Goal: Task Accomplishment & Management: Use online tool/utility

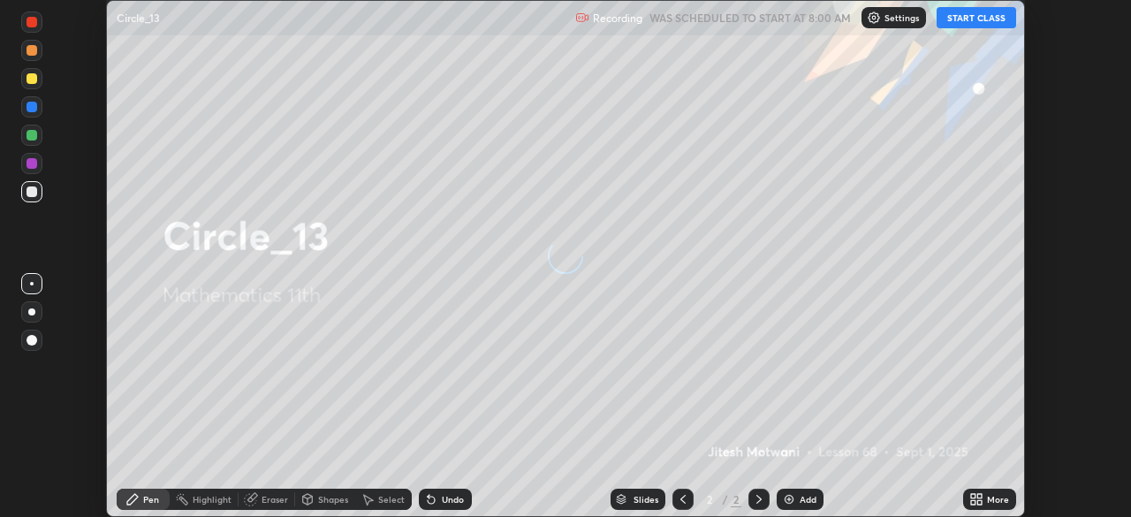
scroll to position [517, 1131]
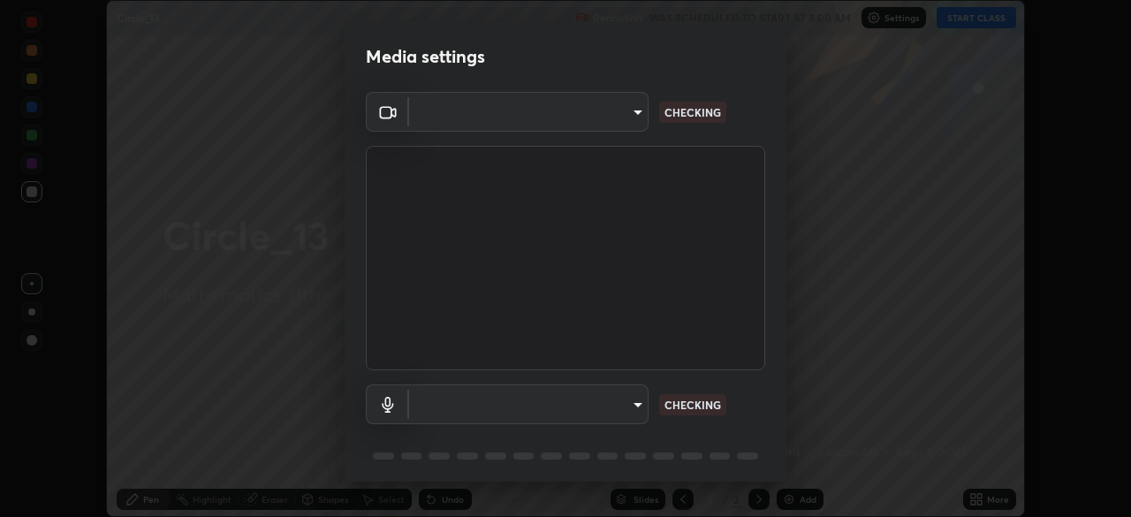
type input "573edd819c0ef8de467de5ce4ec508ac77a3347739658899c49f764764ac8f1c"
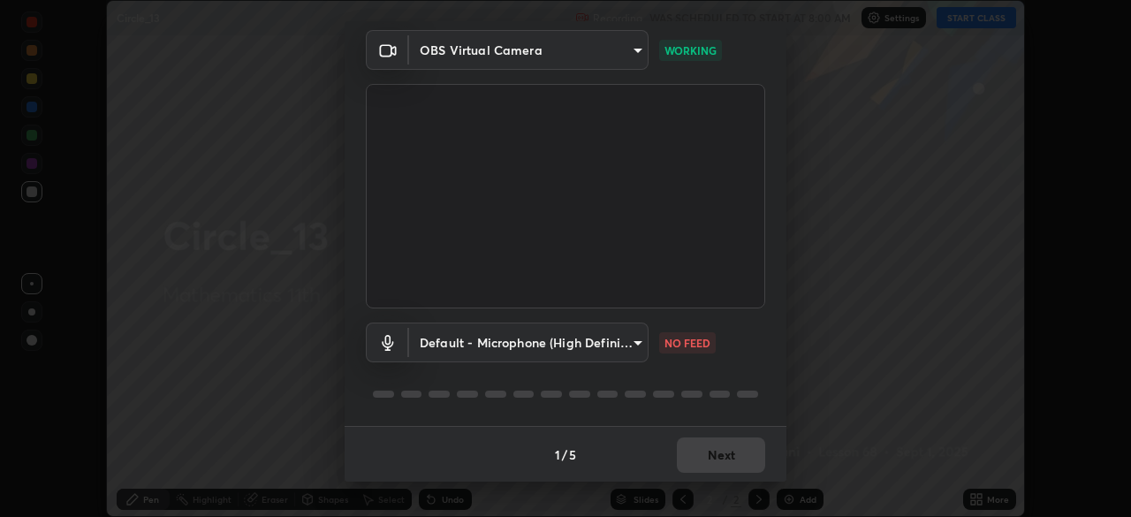
click at [637, 341] on body "Erase all Circle_13 Recording WAS SCHEDULED TO START AT 8:00 AM Settings START …" at bounding box center [565, 258] width 1131 height 517
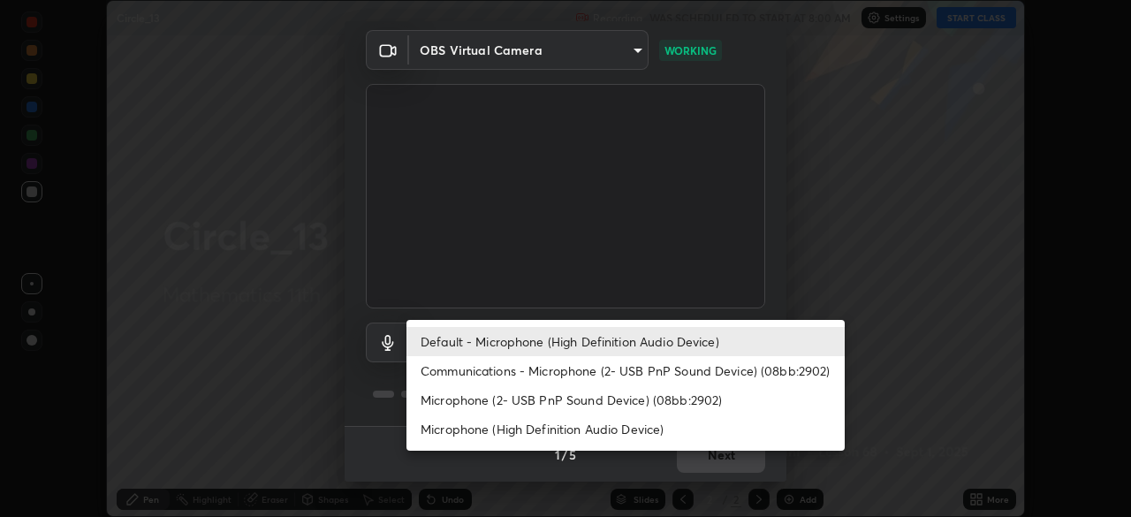
click at [658, 399] on li "Microphone (2- USB PnP Sound Device) (08bb:2902)" at bounding box center [625, 399] width 438 height 29
type input "aea5f8d80b389875e7a47a97f96940650a163a95f833726025dd84a043240feb"
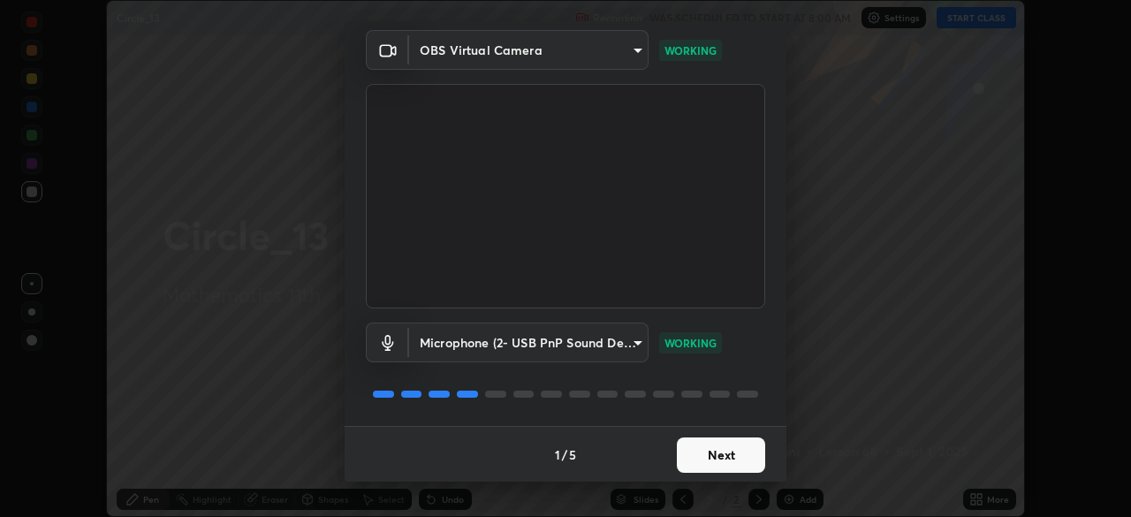
click at [726, 454] on button "Next" at bounding box center [721, 454] width 88 height 35
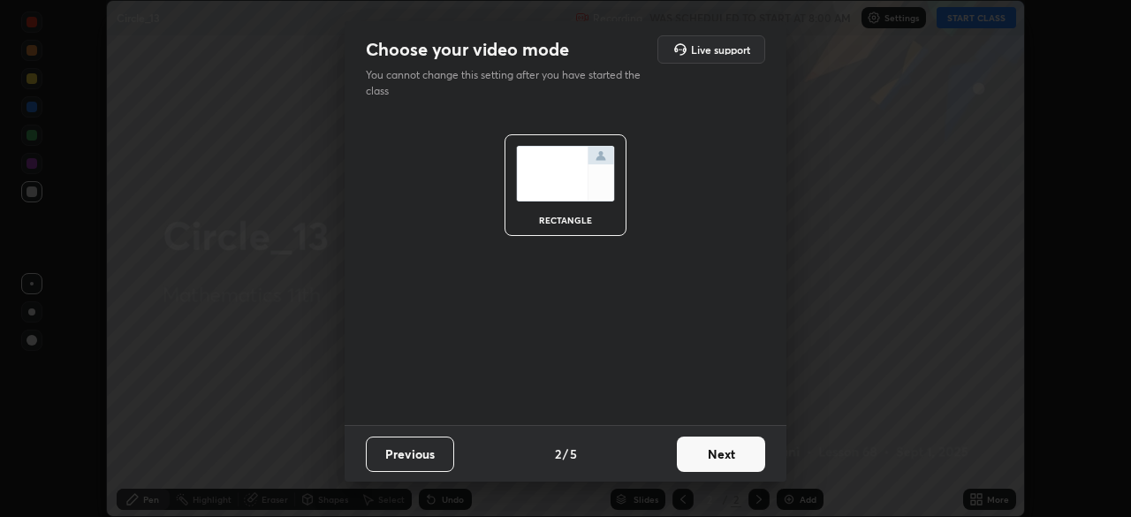
click at [739, 467] on button "Next" at bounding box center [721, 453] width 88 height 35
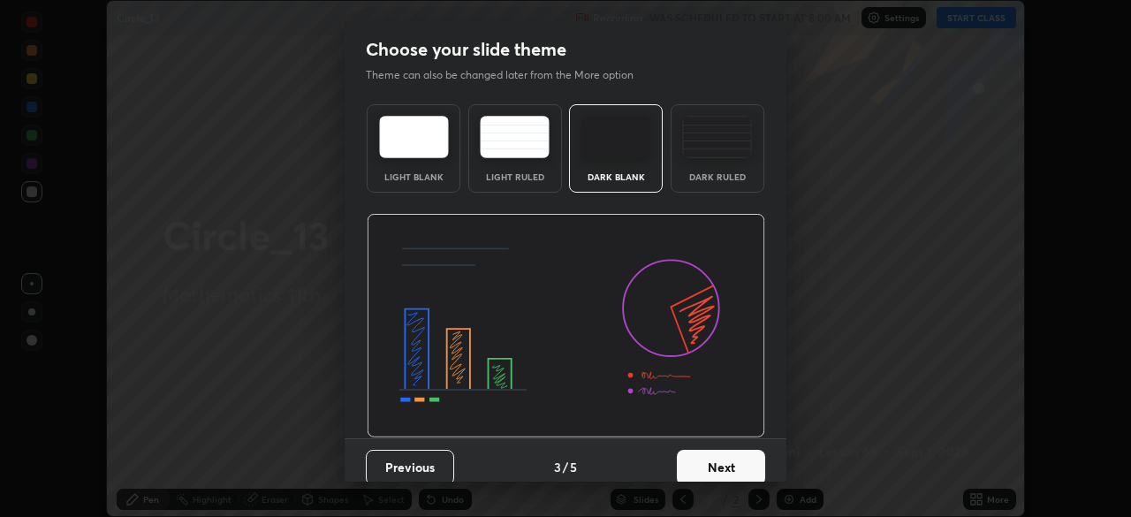
click at [774, 470] on div "Previous 3 / 5 Next" at bounding box center [566, 466] width 442 height 57
click at [746, 464] on button "Next" at bounding box center [721, 467] width 88 height 35
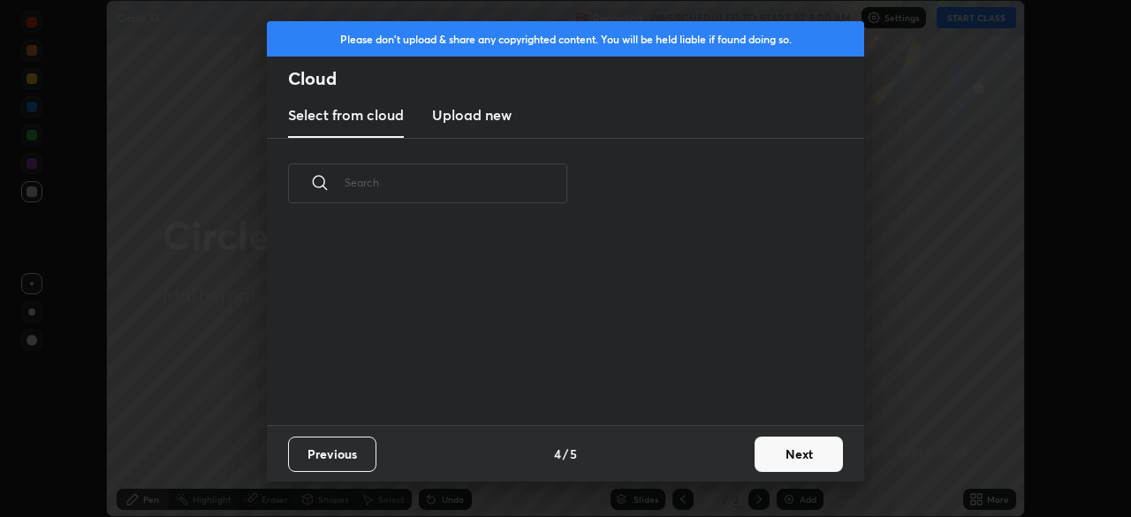
click at [784, 459] on button "Next" at bounding box center [799, 453] width 88 height 35
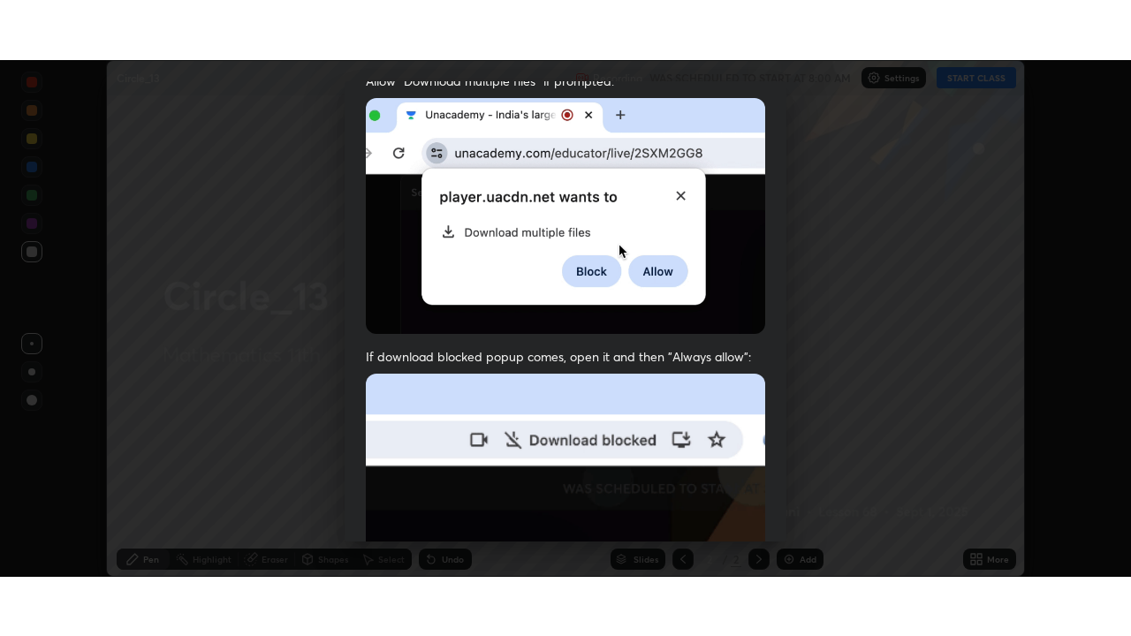
scroll to position [422, 0]
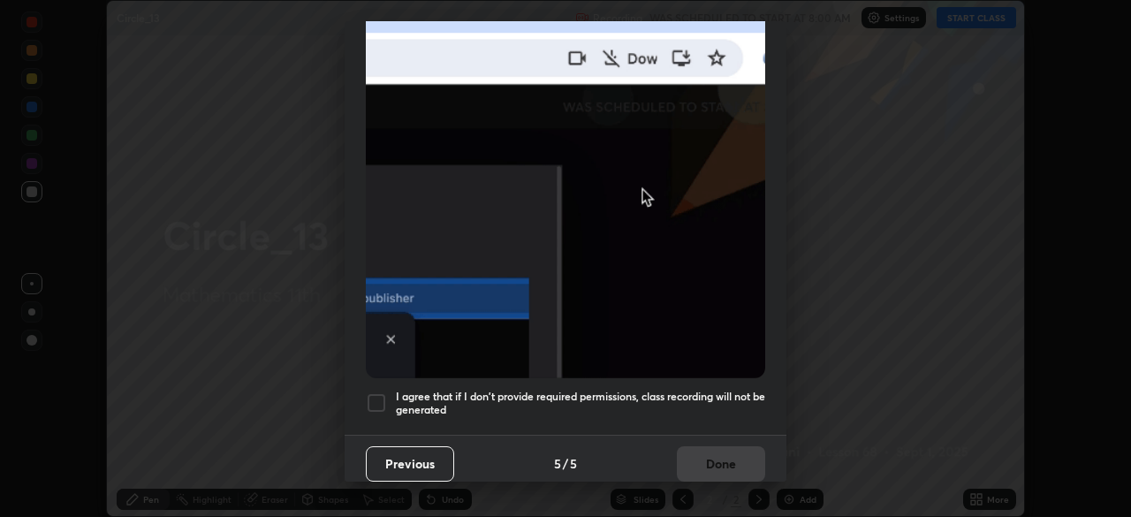
click at [376, 392] on div at bounding box center [376, 402] width 21 height 21
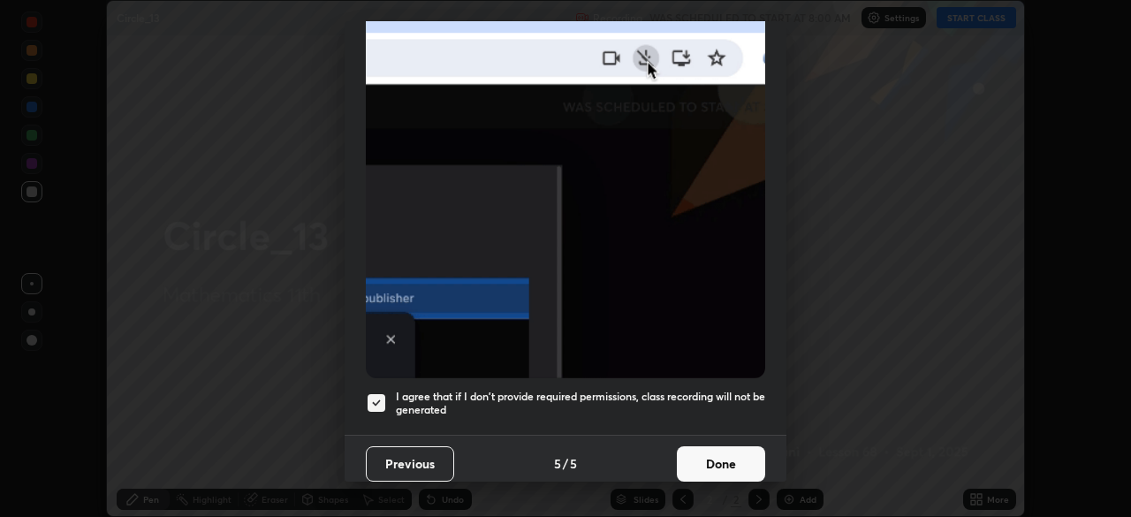
click at [740, 459] on button "Done" at bounding box center [721, 463] width 88 height 35
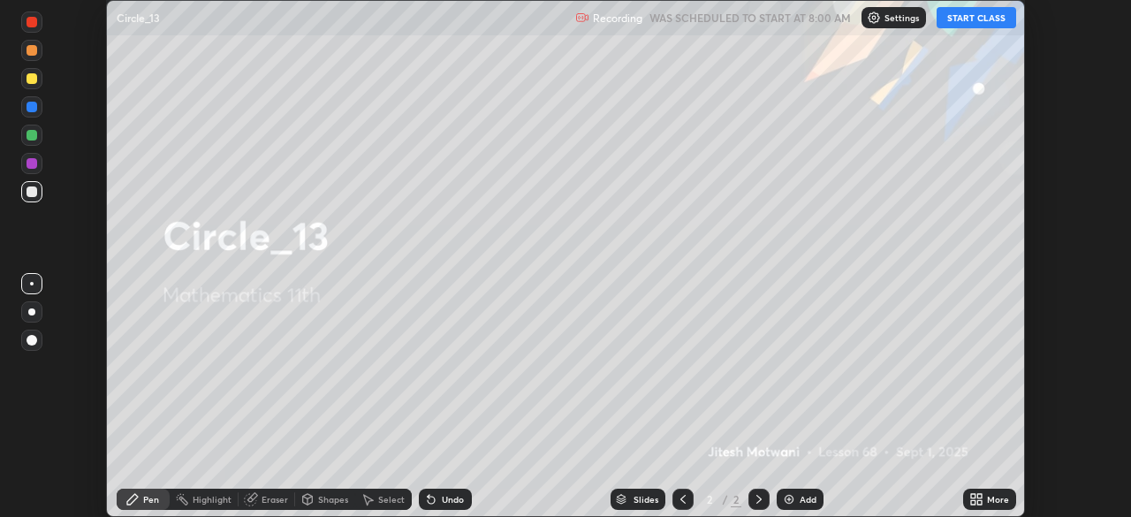
click at [994, 19] on button "START CLASS" at bounding box center [977, 17] width 80 height 21
click at [998, 498] on div "More" at bounding box center [998, 499] width 22 height 9
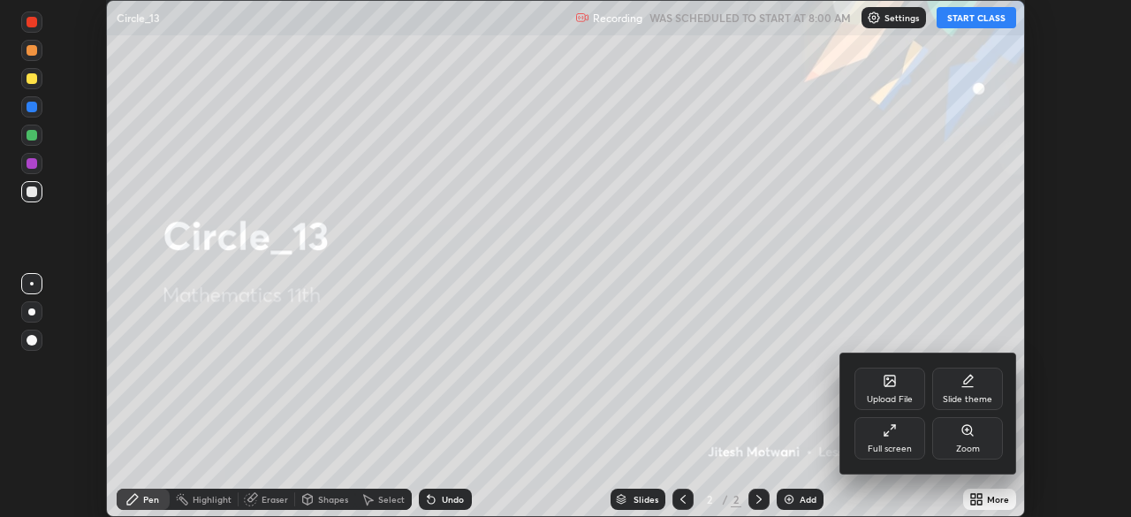
click at [887, 436] on icon at bounding box center [886, 434] width 4 height 4
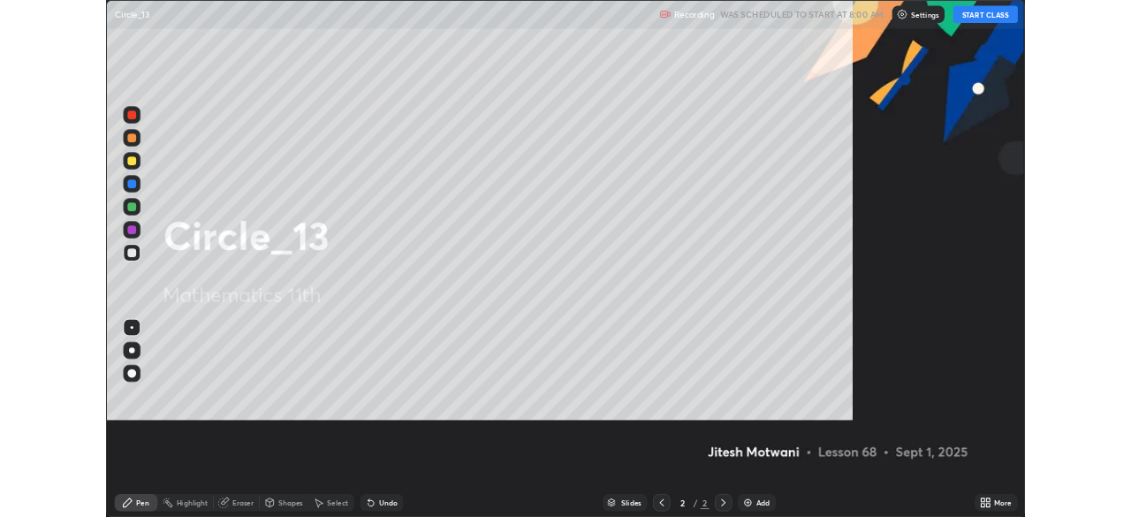
scroll to position [636, 1131]
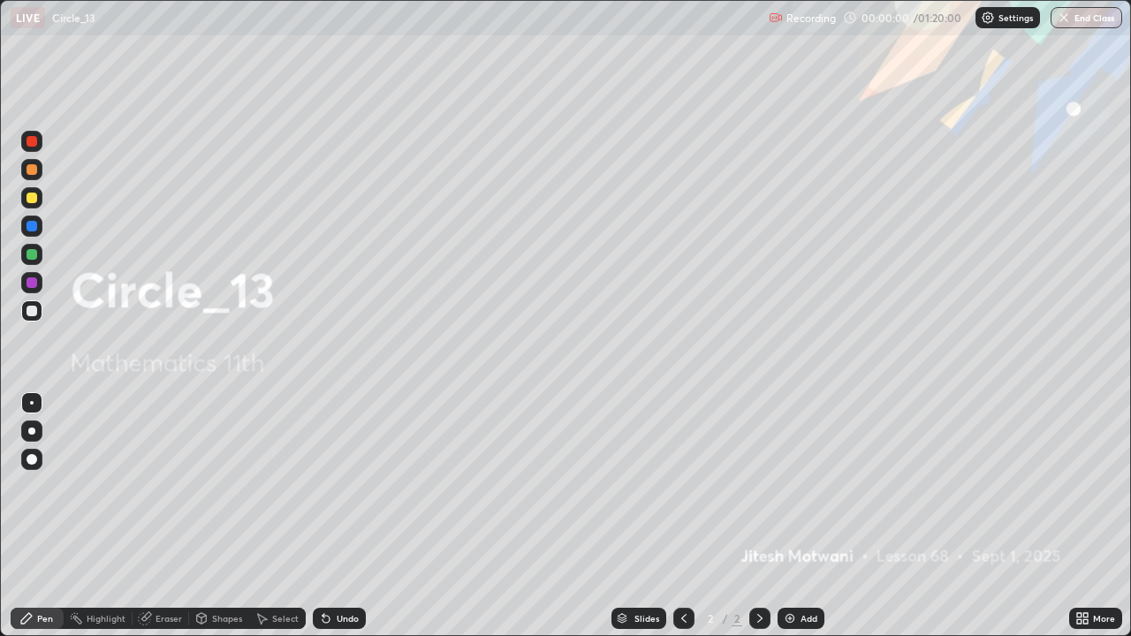
click at [801, 516] on div "Add" at bounding box center [809, 618] width 17 height 9
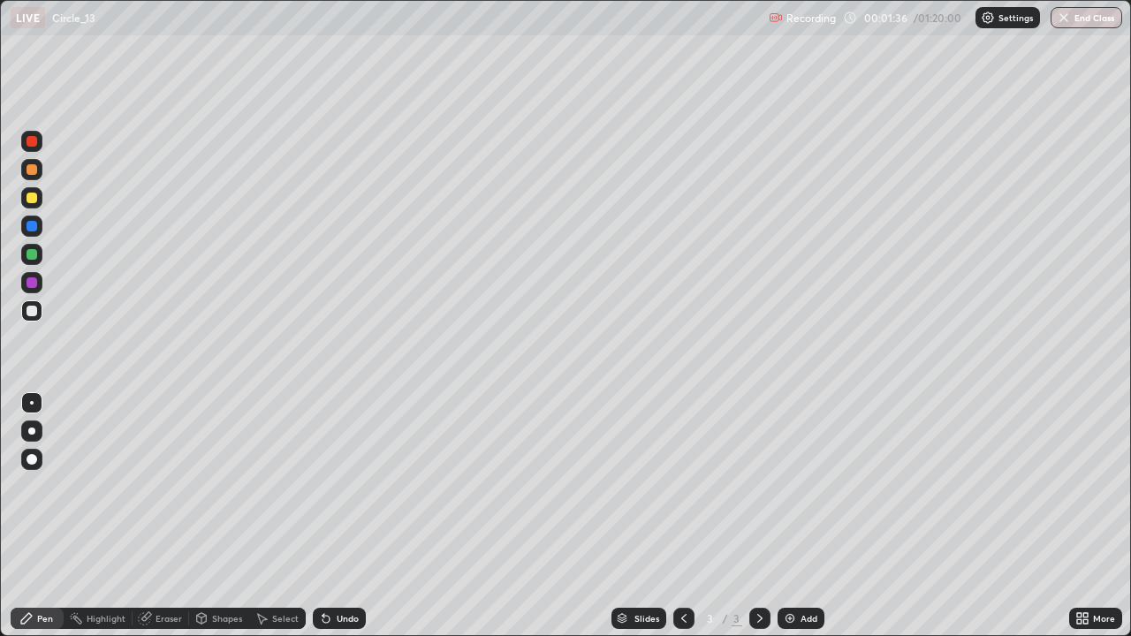
click at [30, 201] on div at bounding box center [32, 198] width 11 height 11
click at [337, 516] on div "Undo" at bounding box center [348, 618] width 22 height 9
click at [329, 516] on icon at bounding box center [326, 618] width 14 height 14
click at [33, 191] on div at bounding box center [31, 197] width 21 height 21
click at [345, 516] on div "Undo" at bounding box center [348, 618] width 22 height 9
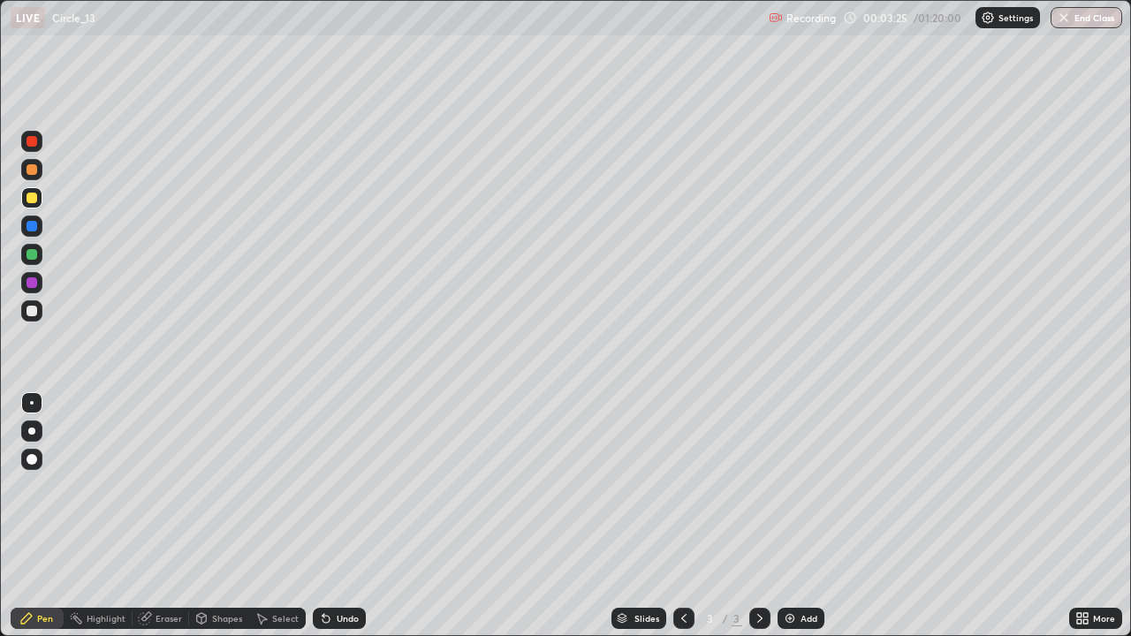
click at [32, 315] on div at bounding box center [32, 311] width 11 height 11
click at [32, 311] on div at bounding box center [32, 311] width 11 height 11
click at [340, 516] on div "Undo" at bounding box center [339, 618] width 53 height 21
click at [338, 516] on div "Undo" at bounding box center [348, 618] width 22 height 9
click at [354, 516] on div "Undo" at bounding box center [348, 618] width 22 height 9
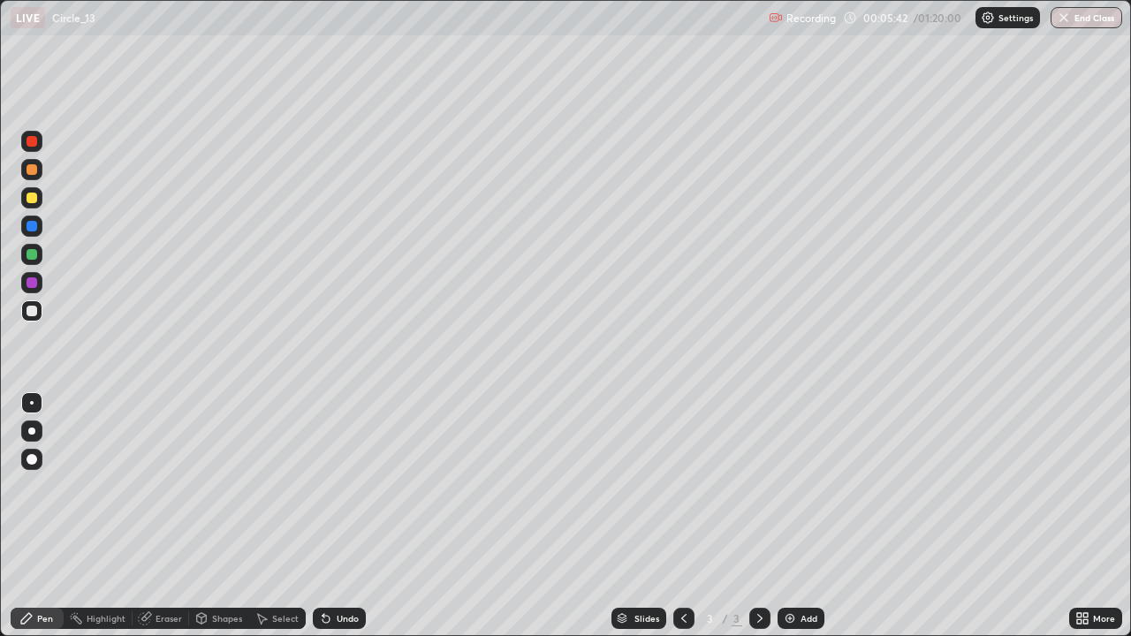
click at [357, 516] on div "Undo" at bounding box center [339, 618] width 53 height 21
click at [353, 516] on div "Undo" at bounding box center [339, 618] width 53 height 21
click at [347, 516] on div "Undo" at bounding box center [348, 618] width 22 height 9
click at [278, 516] on div "Select" at bounding box center [285, 618] width 27 height 9
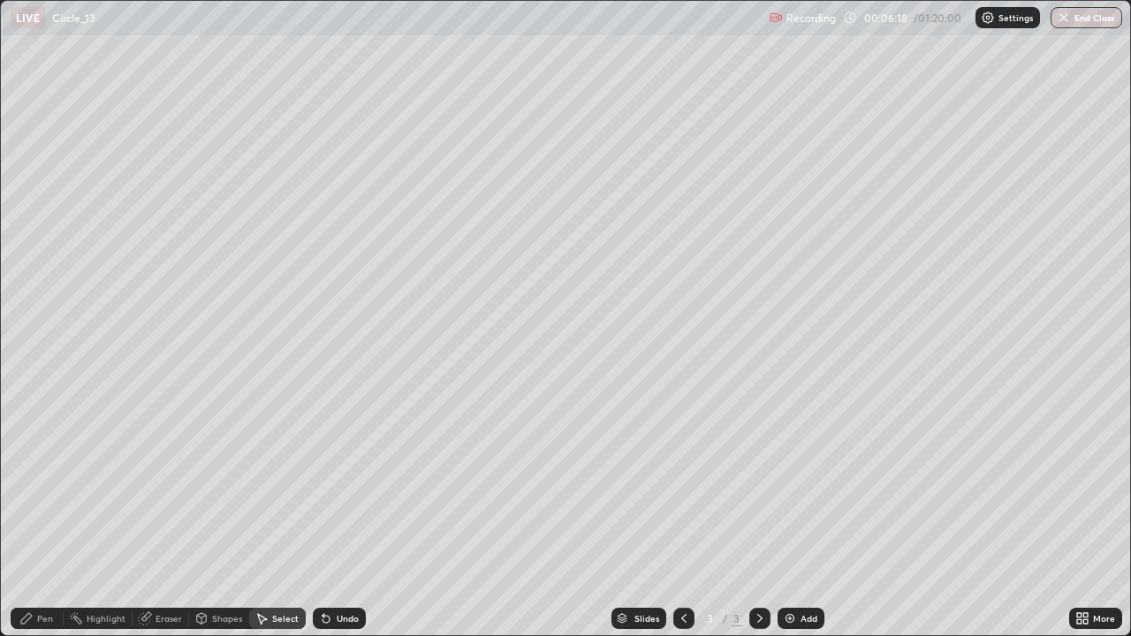
click at [220, 516] on div "Shapes" at bounding box center [227, 618] width 30 height 9
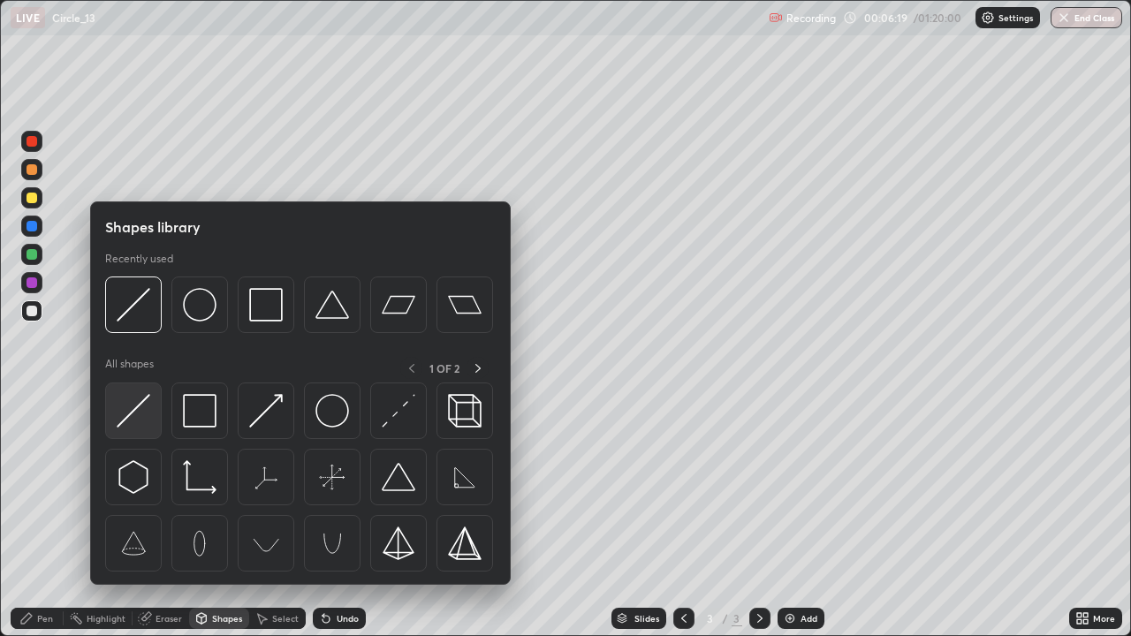
click at [140, 410] on img at bounding box center [134, 411] width 34 height 34
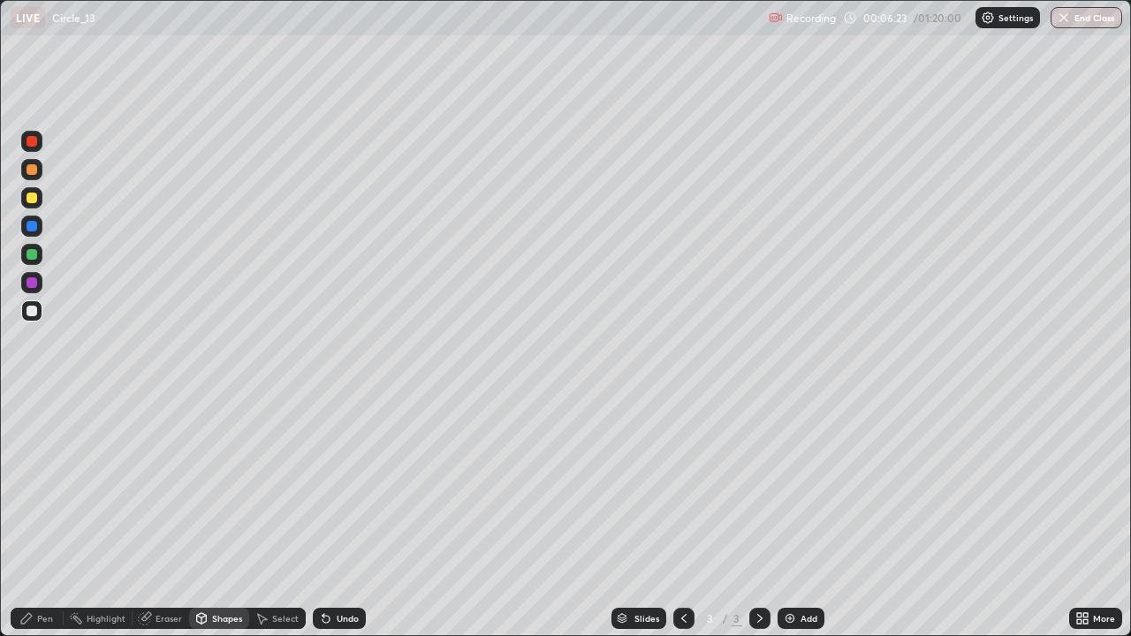
click at [35, 516] on div "Pen" at bounding box center [37, 618] width 53 height 21
click at [33, 253] on div at bounding box center [32, 254] width 11 height 11
click at [353, 516] on div "Undo" at bounding box center [348, 618] width 22 height 9
click at [34, 306] on div at bounding box center [32, 311] width 11 height 11
click at [341, 516] on div "Undo" at bounding box center [339, 618] width 53 height 21
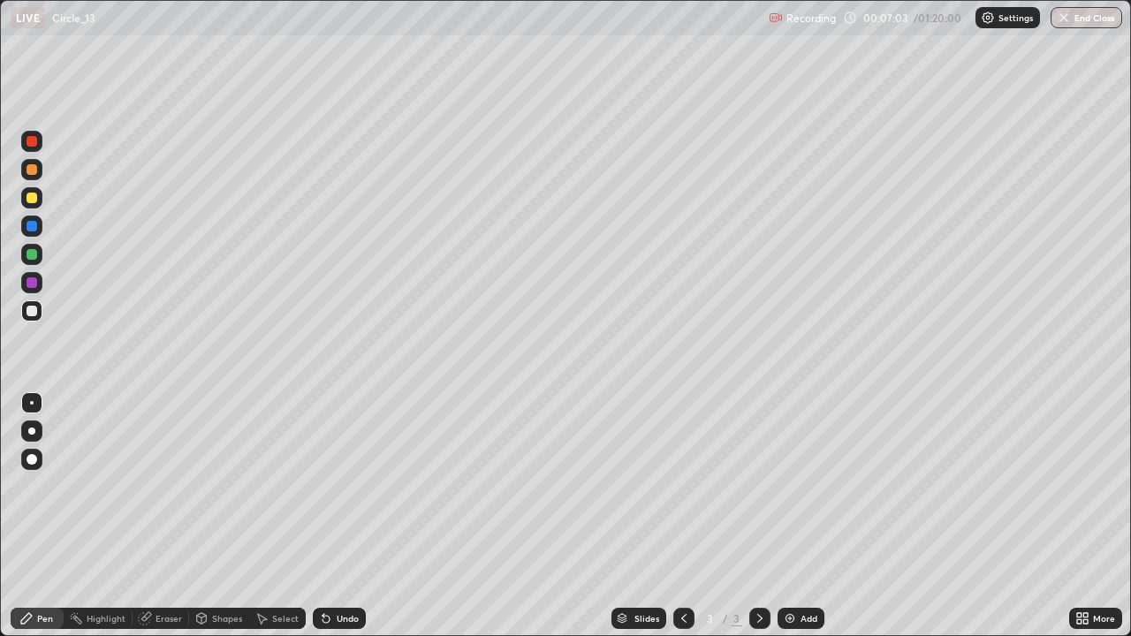
click at [359, 516] on div "Undo" at bounding box center [339, 618] width 53 height 21
click at [358, 516] on div "Undo" at bounding box center [339, 618] width 53 height 21
click at [237, 516] on div "Shapes" at bounding box center [227, 618] width 30 height 9
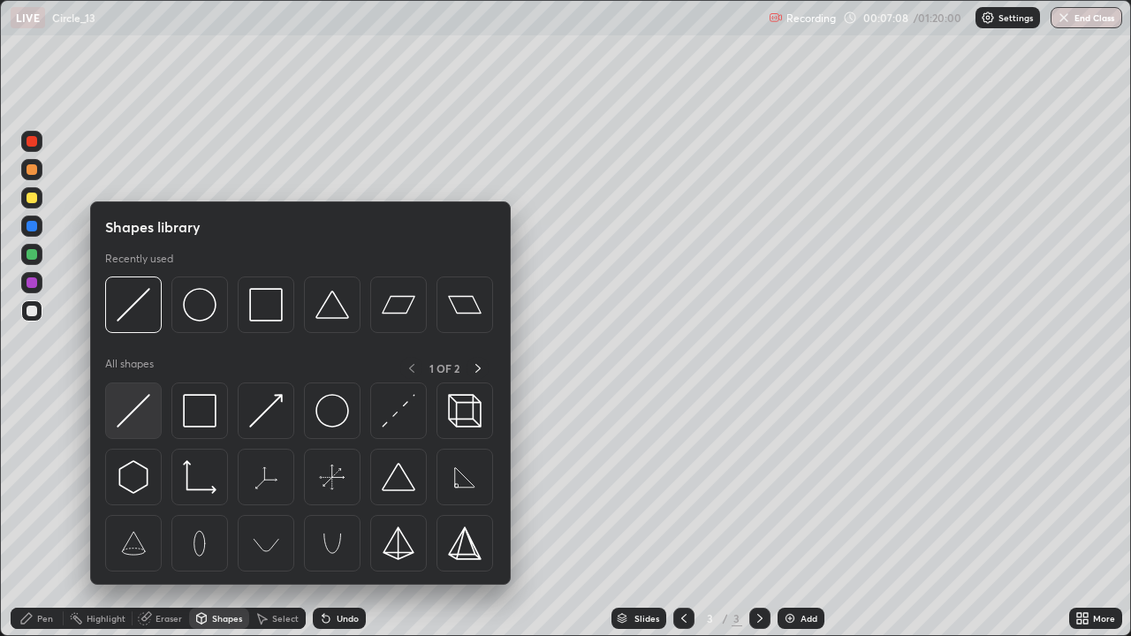
click at [140, 409] on img at bounding box center [134, 411] width 34 height 34
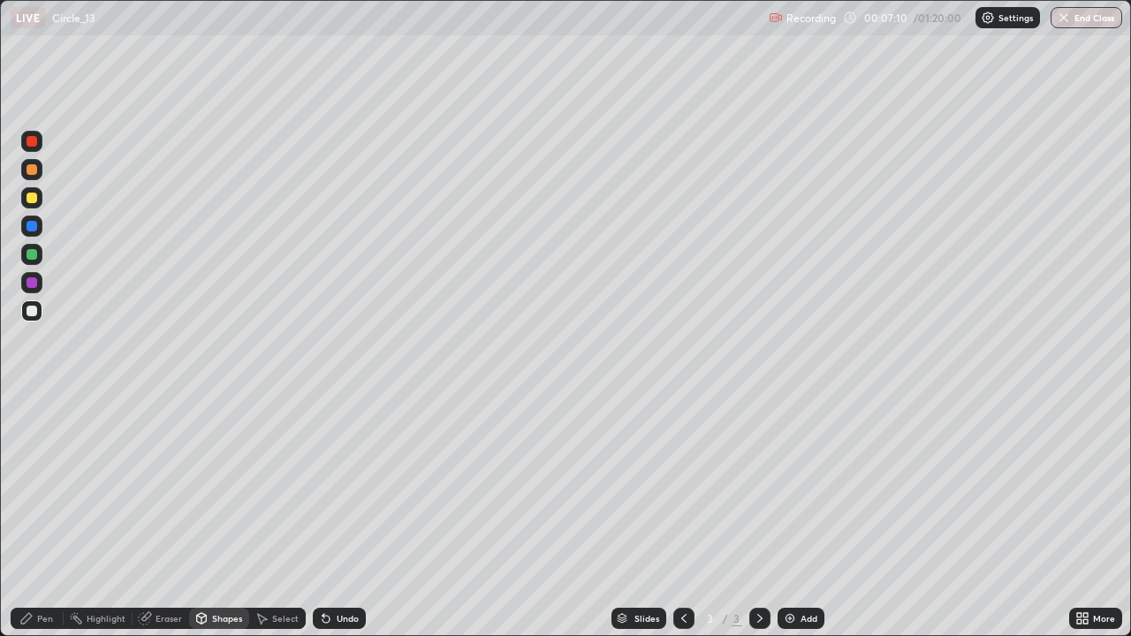
click at [38, 516] on div "Pen" at bounding box center [37, 618] width 53 height 21
click at [29, 195] on div at bounding box center [32, 198] width 11 height 11
click at [344, 516] on div "Undo" at bounding box center [348, 618] width 22 height 9
click at [32, 313] on div at bounding box center [32, 311] width 11 height 11
click at [219, 516] on div "Shapes" at bounding box center [227, 618] width 30 height 9
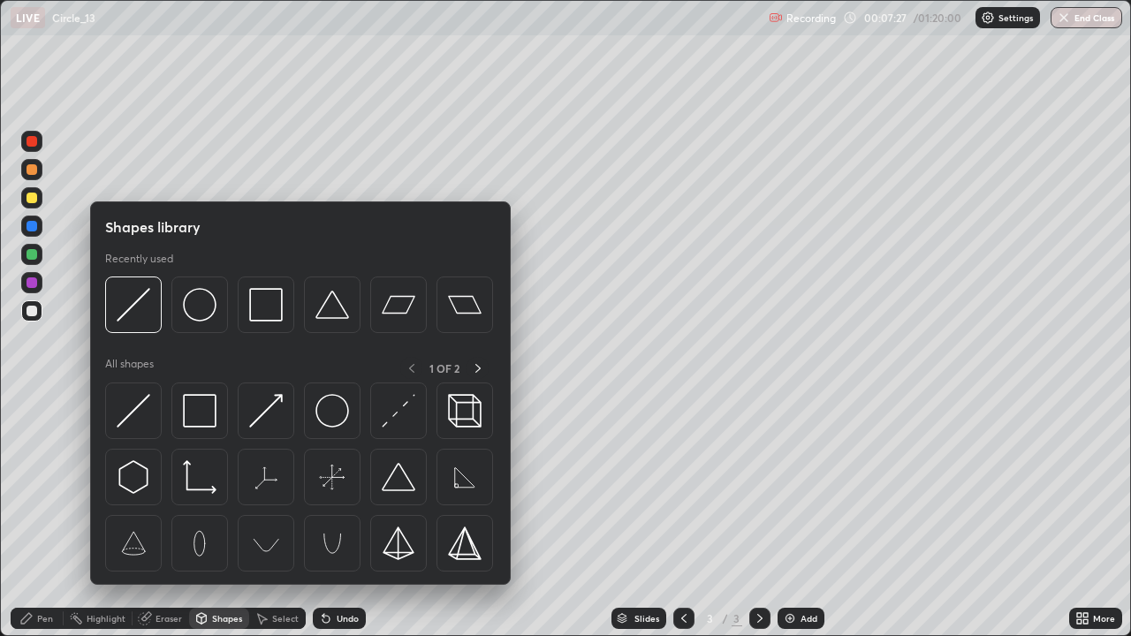
click at [170, 516] on div "Eraser" at bounding box center [169, 618] width 27 height 9
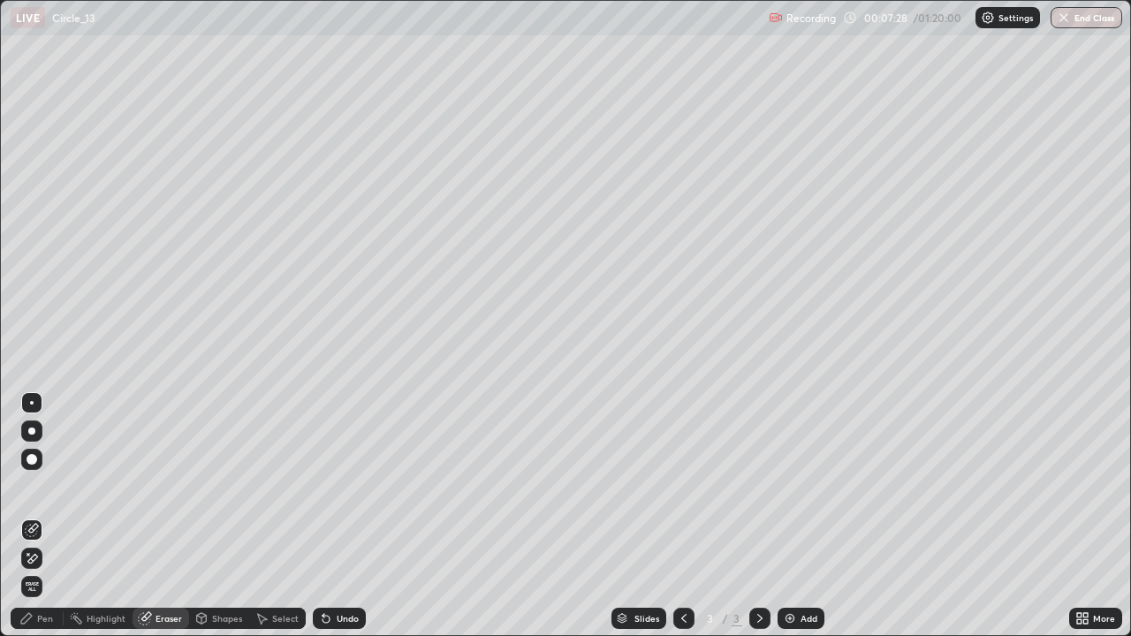
click at [35, 516] on div "Pen" at bounding box center [37, 618] width 53 height 21
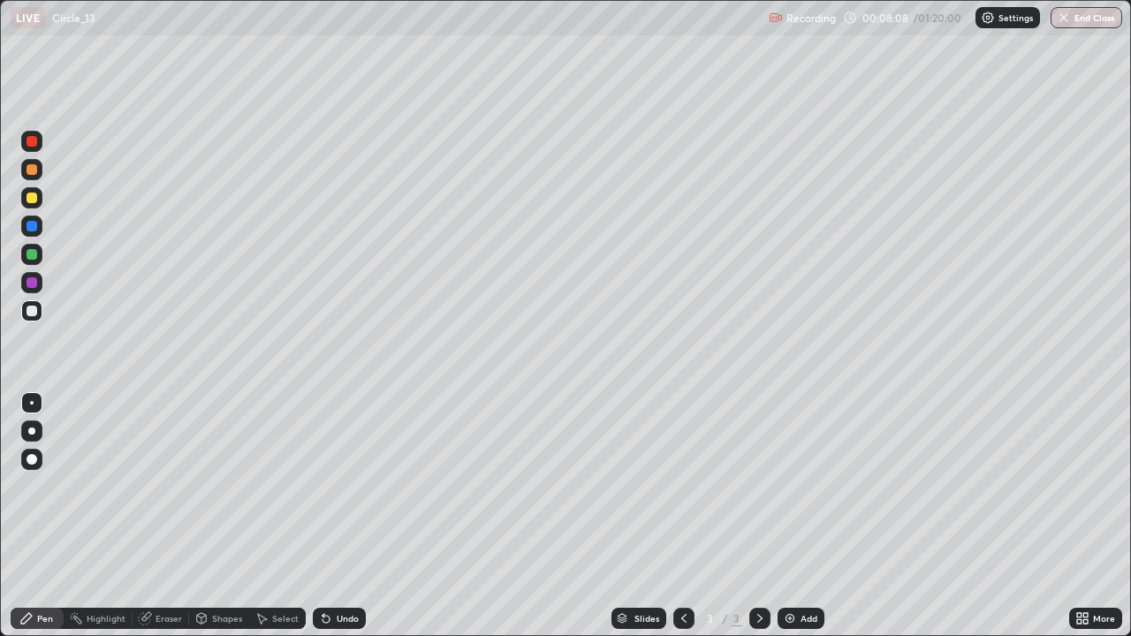
click at [29, 196] on div at bounding box center [32, 198] width 11 height 11
click at [229, 516] on div "Shapes" at bounding box center [227, 618] width 30 height 9
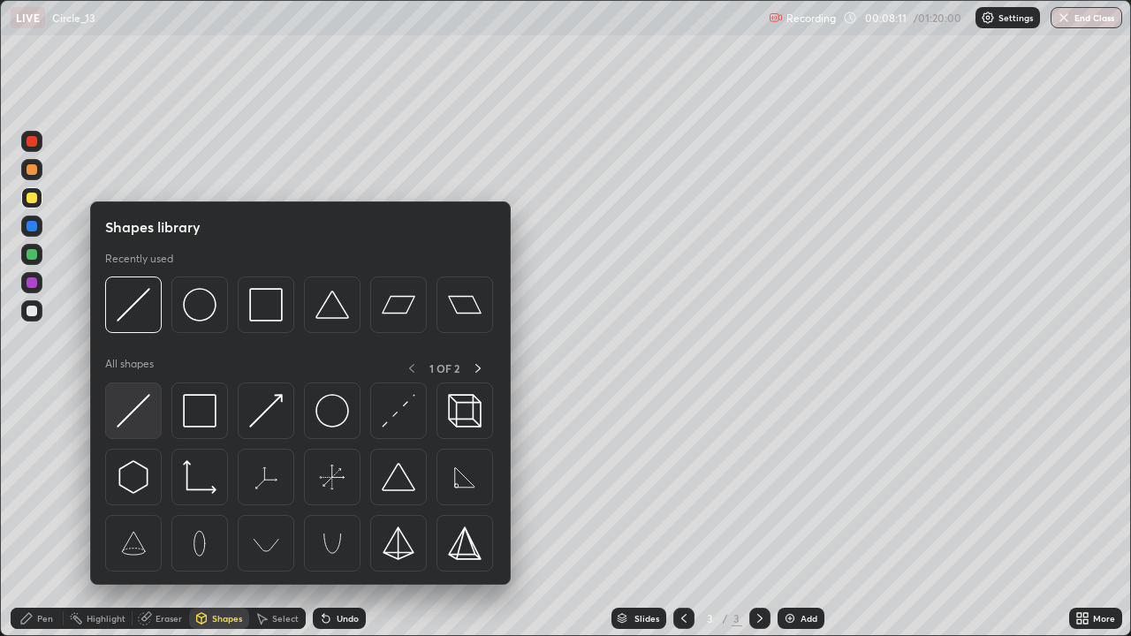
click at [138, 414] on img at bounding box center [134, 411] width 34 height 34
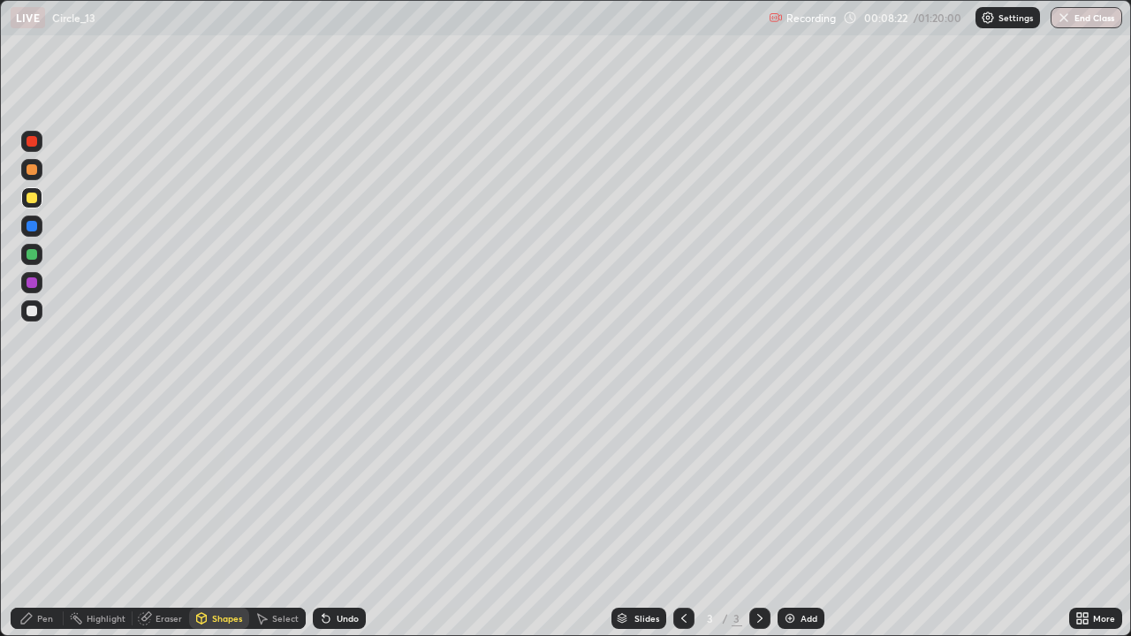
click at [334, 516] on div "Undo" at bounding box center [339, 618] width 53 height 21
click at [339, 516] on div "Undo" at bounding box center [348, 618] width 22 height 9
click at [343, 516] on div "Undo" at bounding box center [348, 618] width 22 height 9
click at [345, 516] on div "Undo" at bounding box center [348, 618] width 22 height 9
click at [341, 516] on div "Undo" at bounding box center [348, 618] width 22 height 9
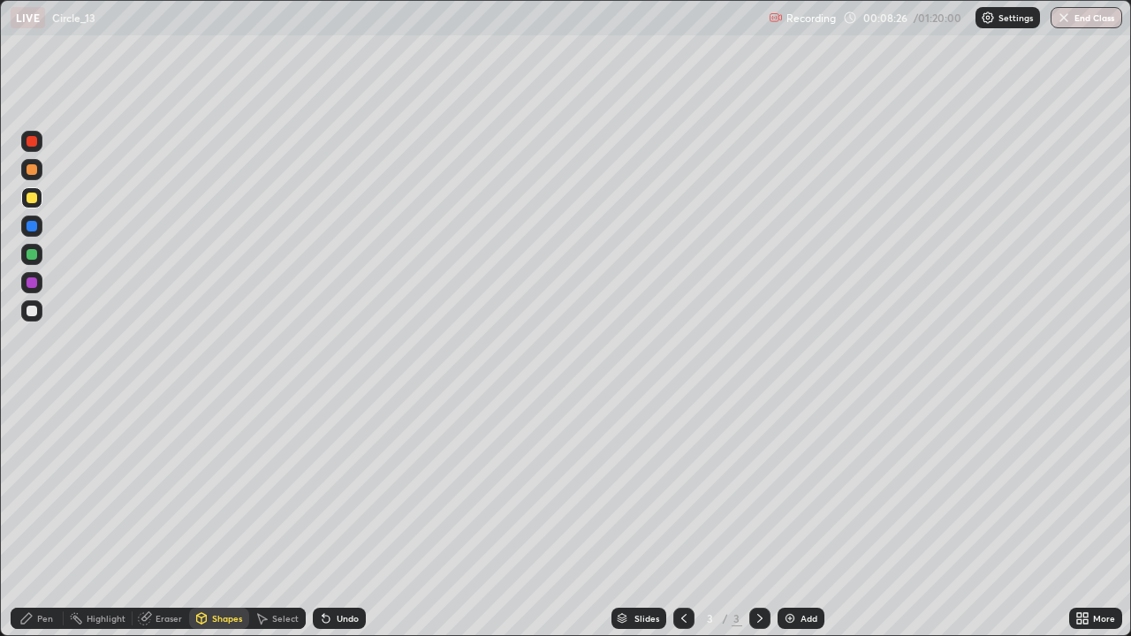
click at [163, 516] on div "Eraser" at bounding box center [169, 618] width 27 height 9
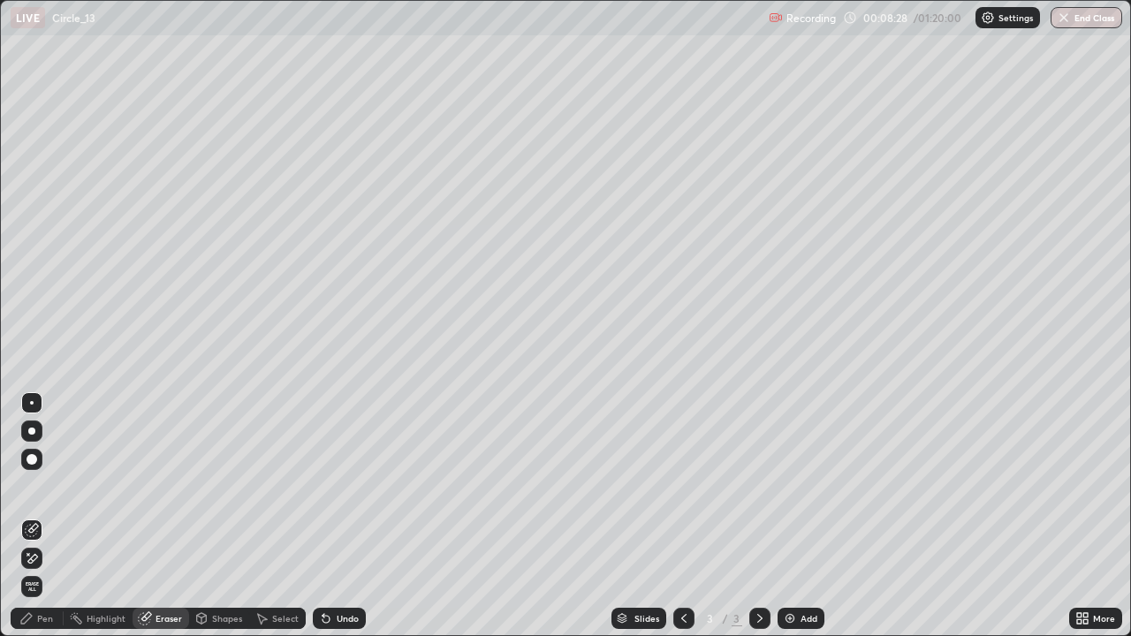
click at [48, 516] on div "Pen" at bounding box center [37, 618] width 53 height 21
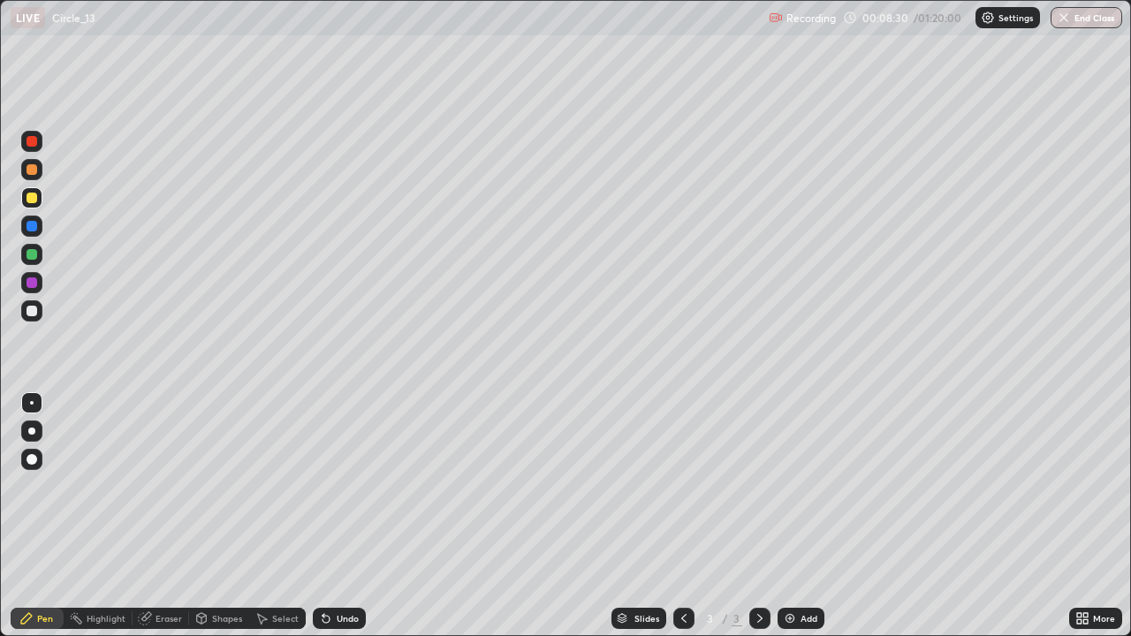
click at [345, 516] on div "Undo" at bounding box center [339, 618] width 53 height 21
click at [35, 315] on div at bounding box center [32, 311] width 11 height 11
click at [200, 516] on icon at bounding box center [202, 617] width 10 height 3
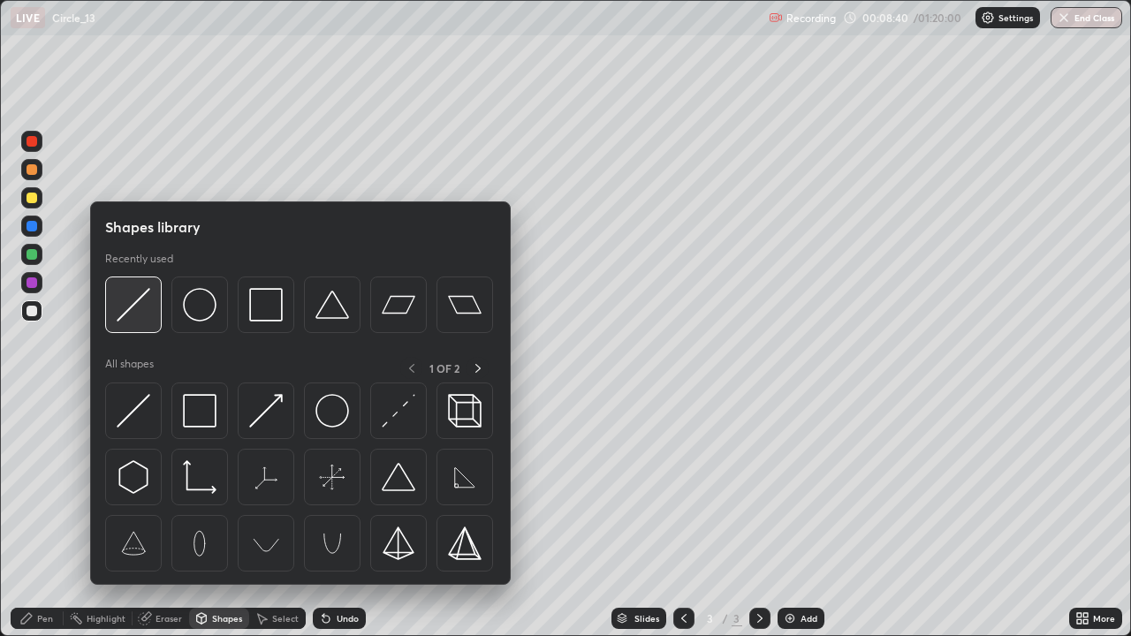
click at [129, 307] on img at bounding box center [134, 305] width 34 height 34
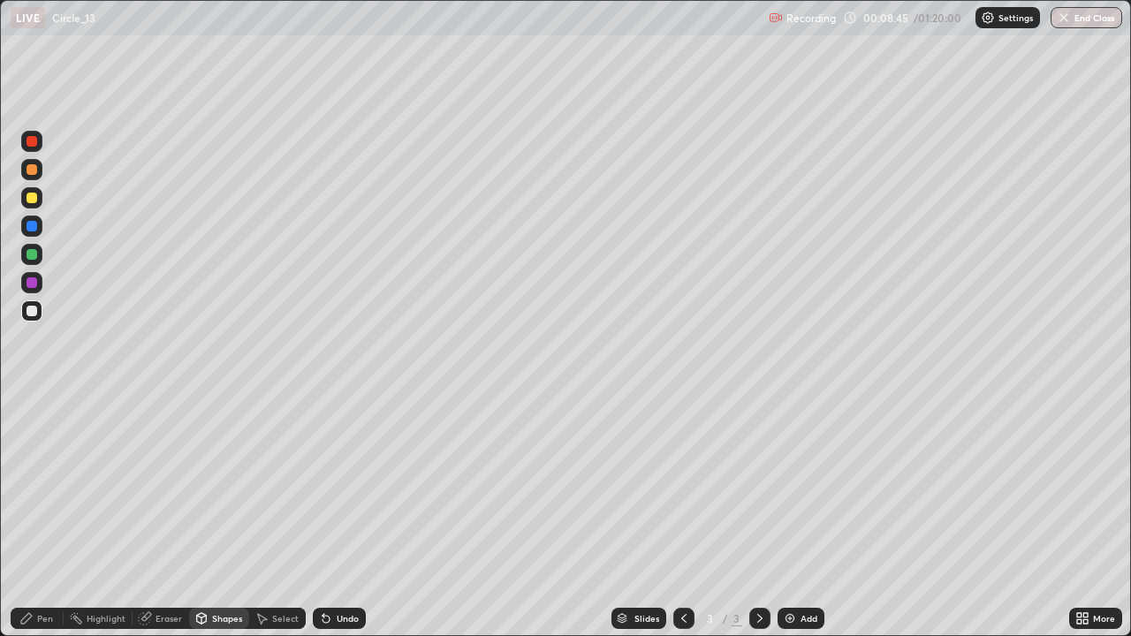
click at [22, 516] on div "Pen" at bounding box center [37, 618] width 53 height 21
click at [32, 258] on div at bounding box center [32, 254] width 11 height 11
click at [232, 516] on div "Shapes" at bounding box center [227, 618] width 30 height 9
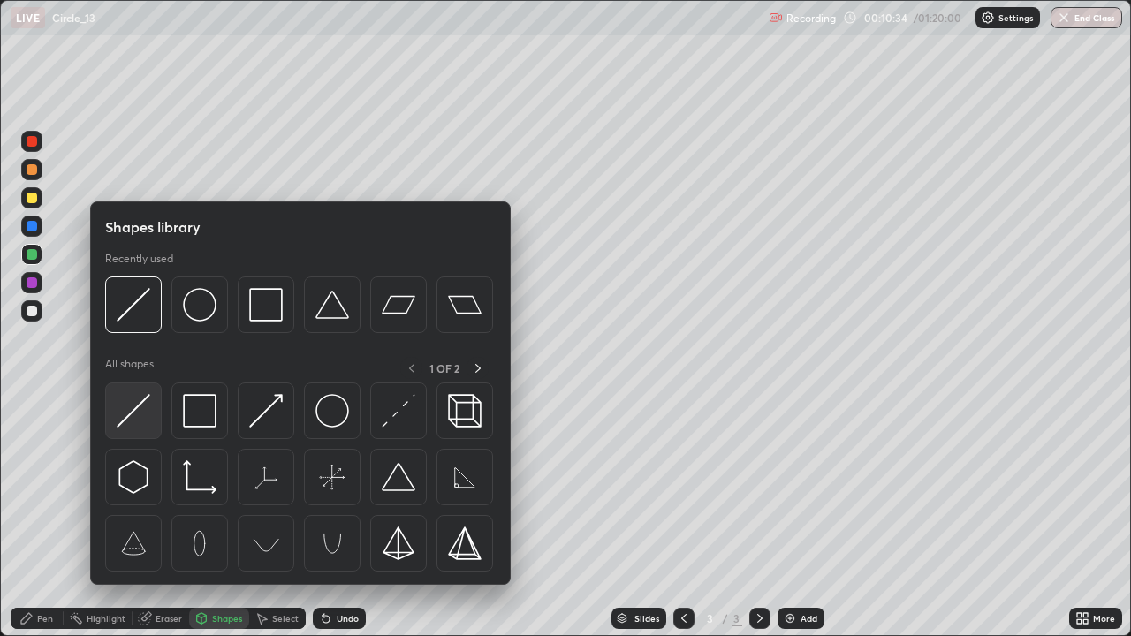
click at [140, 420] on img at bounding box center [134, 411] width 34 height 34
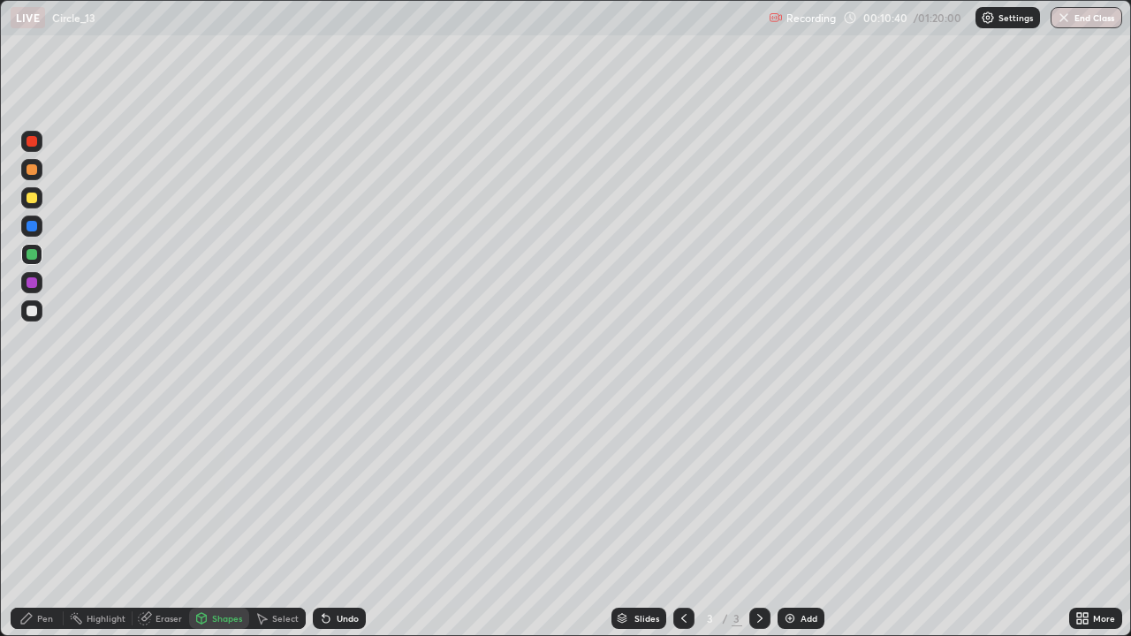
click at [36, 516] on div "Pen" at bounding box center [37, 618] width 53 height 21
click at [32, 312] on div at bounding box center [32, 311] width 11 height 11
click at [32, 201] on div at bounding box center [32, 198] width 11 height 11
click at [795, 516] on img at bounding box center [790, 618] width 14 height 14
click at [34, 308] on div at bounding box center [32, 311] width 11 height 11
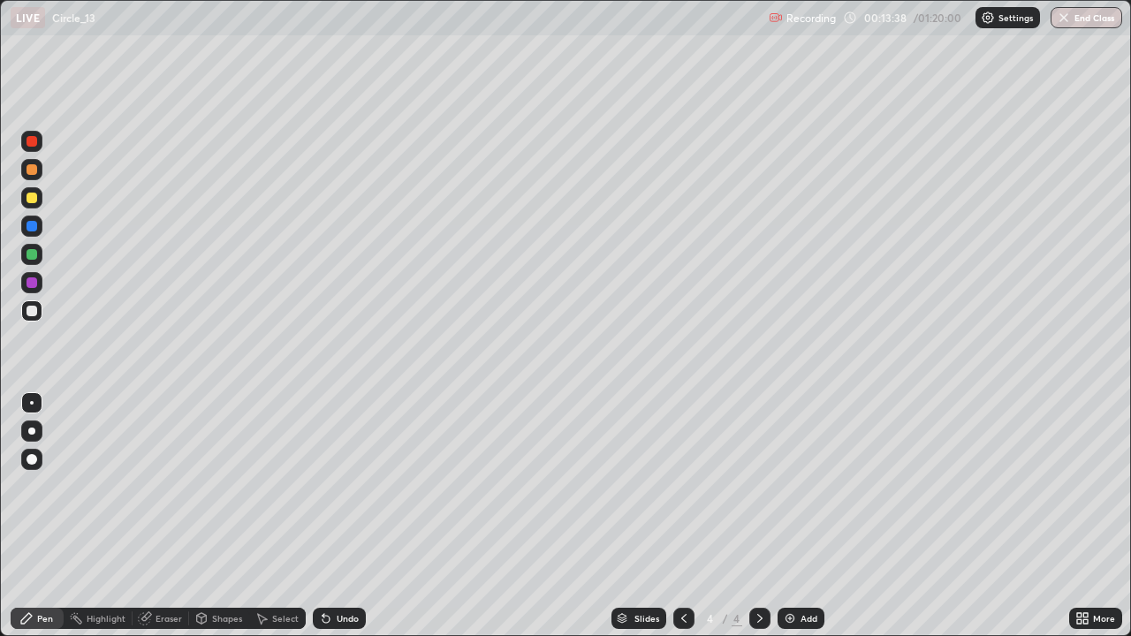
click at [681, 516] on icon at bounding box center [683, 618] width 5 height 9
click at [33, 226] on div at bounding box center [32, 226] width 11 height 11
click at [755, 516] on icon at bounding box center [760, 618] width 14 height 14
click at [225, 516] on div "Shapes" at bounding box center [227, 618] width 30 height 9
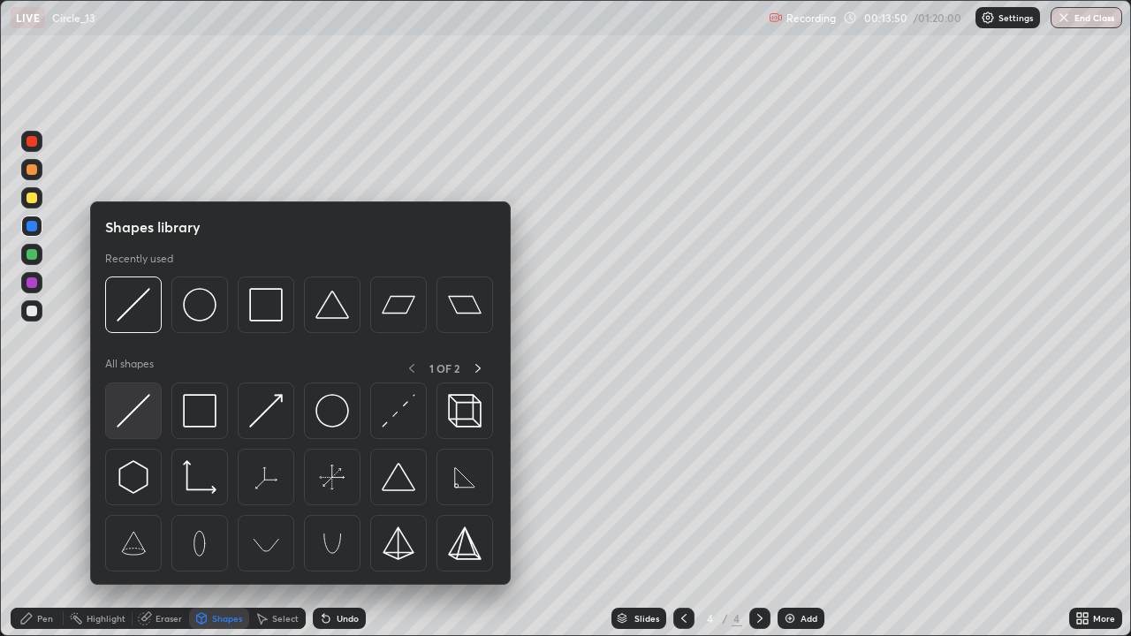
click at [122, 408] on img at bounding box center [134, 411] width 34 height 34
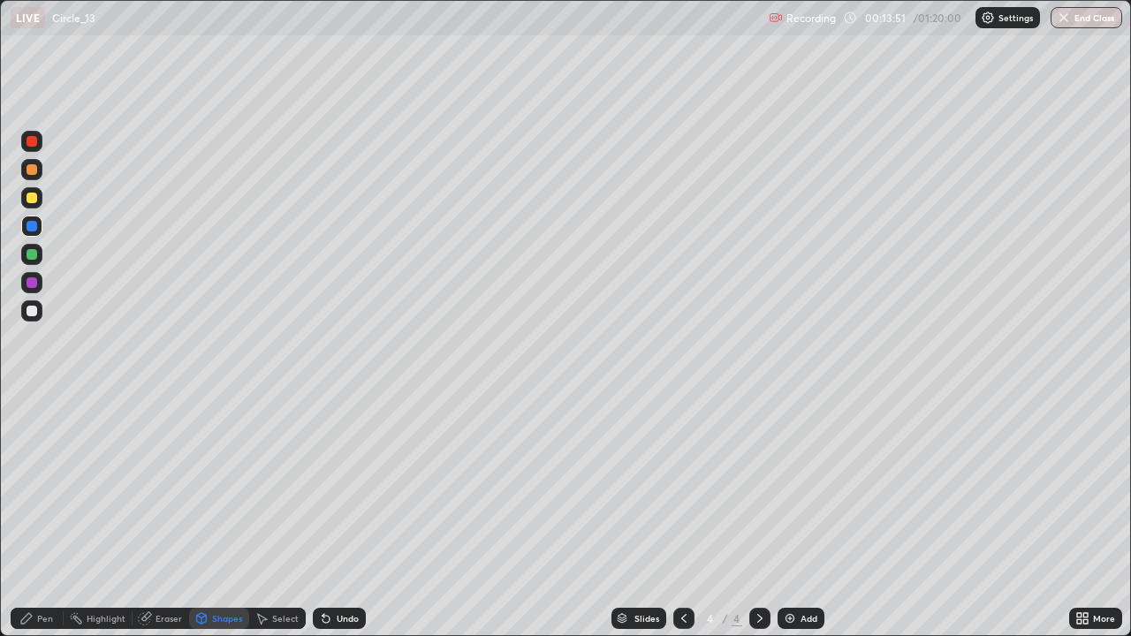
click at [34, 312] on div at bounding box center [32, 311] width 11 height 11
click at [39, 516] on div "Pen" at bounding box center [45, 618] width 16 height 9
click at [329, 516] on div "Undo" at bounding box center [336, 618] width 60 height 35
click at [224, 516] on div "Shapes" at bounding box center [227, 618] width 30 height 9
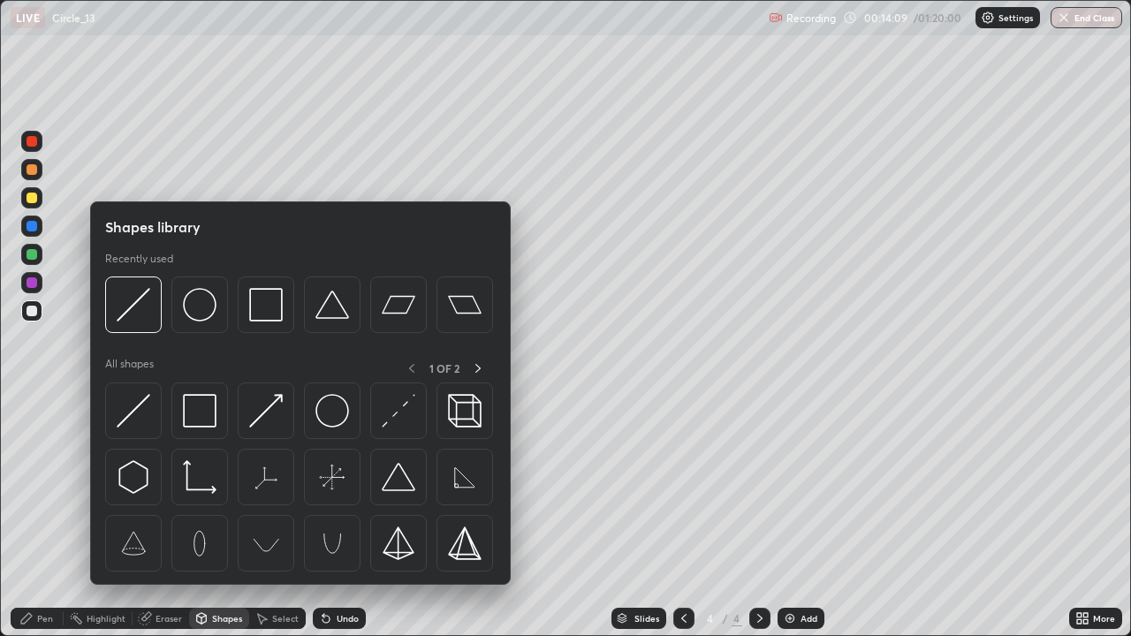
click at [219, 516] on div "Shapes" at bounding box center [227, 618] width 30 height 9
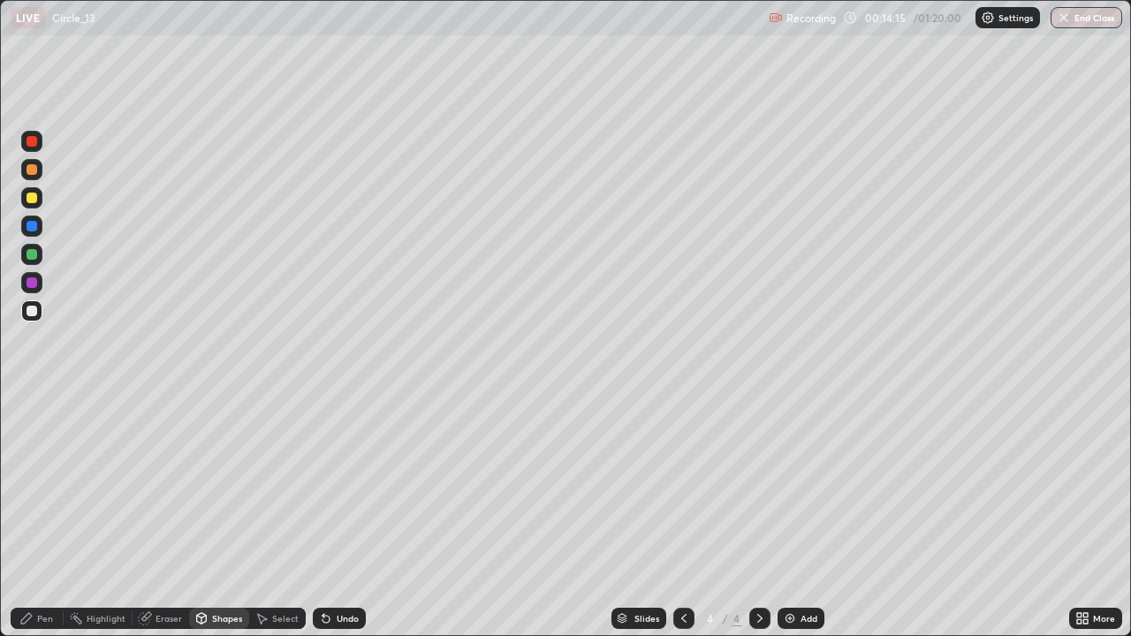
click at [41, 516] on div "Pen" at bounding box center [45, 618] width 16 height 9
click at [32, 254] on div at bounding box center [32, 254] width 11 height 11
click at [350, 516] on div "Undo" at bounding box center [348, 618] width 22 height 9
click at [347, 516] on div "Undo" at bounding box center [348, 618] width 22 height 9
click at [32, 309] on div at bounding box center [32, 311] width 11 height 11
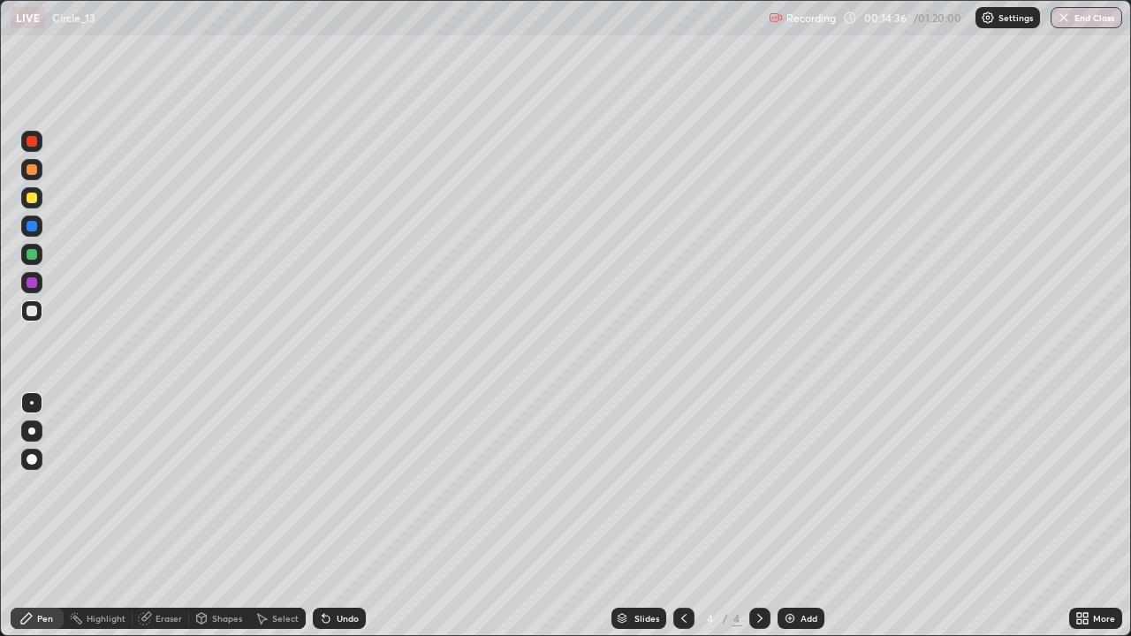
click at [352, 516] on div "Undo" at bounding box center [339, 618] width 53 height 21
click at [28, 254] on div at bounding box center [32, 254] width 11 height 11
click at [345, 516] on div "Undo" at bounding box center [348, 618] width 22 height 9
click at [30, 315] on div at bounding box center [32, 311] width 11 height 11
click at [818, 516] on div "Add" at bounding box center [801, 618] width 47 height 21
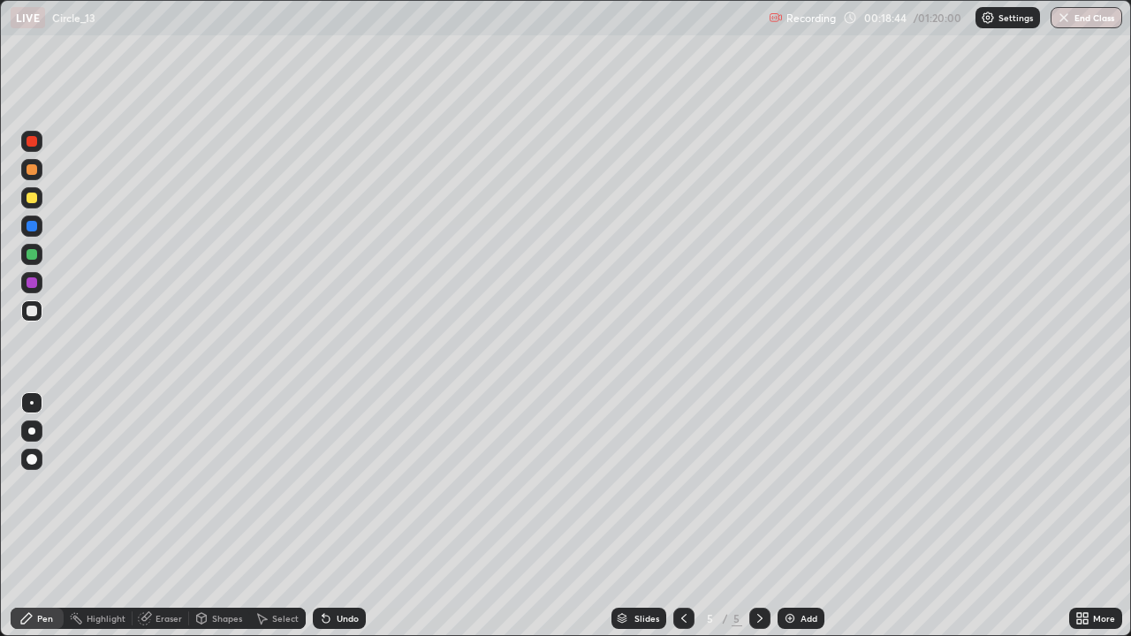
click at [31, 194] on div at bounding box center [32, 198] width 11 height 11
click at [29, 308] on div at bounding box center [32, 311] width 11 height 11
click at [30, 306] on div at bounding box center [32, 311] width 11 height 11
click at [337, 516] on div "Undo" at bounding box center [339, 618] width 53 height 21
click at [330, 516] on icon at bounding box center [326, 618] width 14 height 14
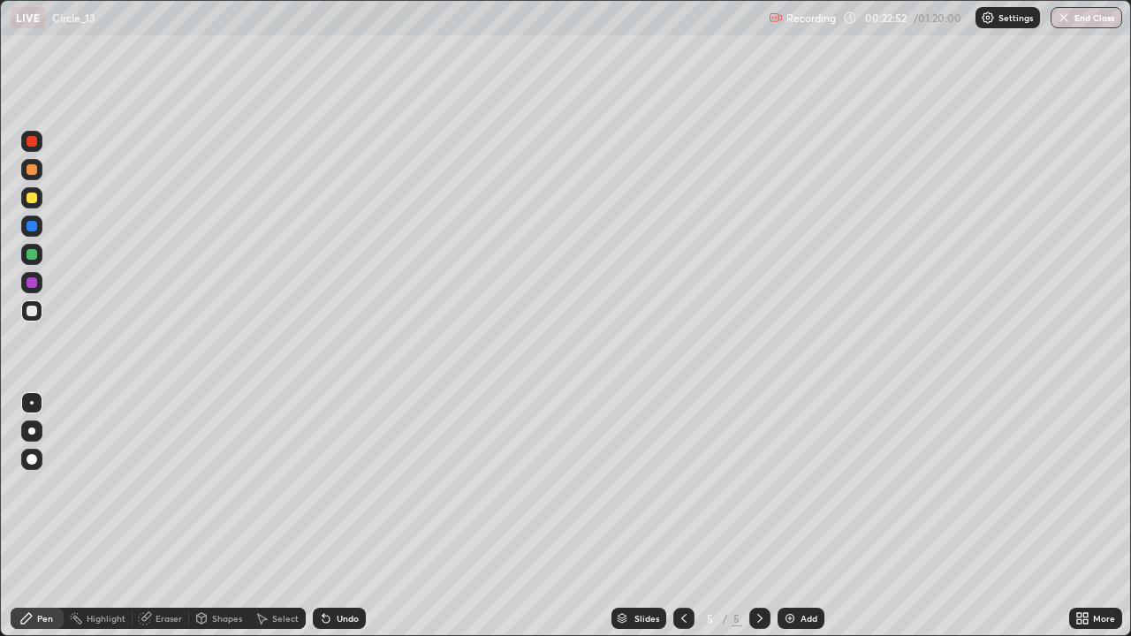
click at [346, 516] on div "Undo" at bounding box center [348, 618] width 22 height 9
click at [30, 198] on div at bounding box center [32, 198] width 11 height 11
click at [809, 516] on div "Add" at bounding box center [809, 618] width 17 height 9
click at [353, 516] on div "Undo" at bounding box center [339, 618] width 53 height 21
click at [352, 516] on div "Undo" at bounding box center [339, 618] width 53 height 21
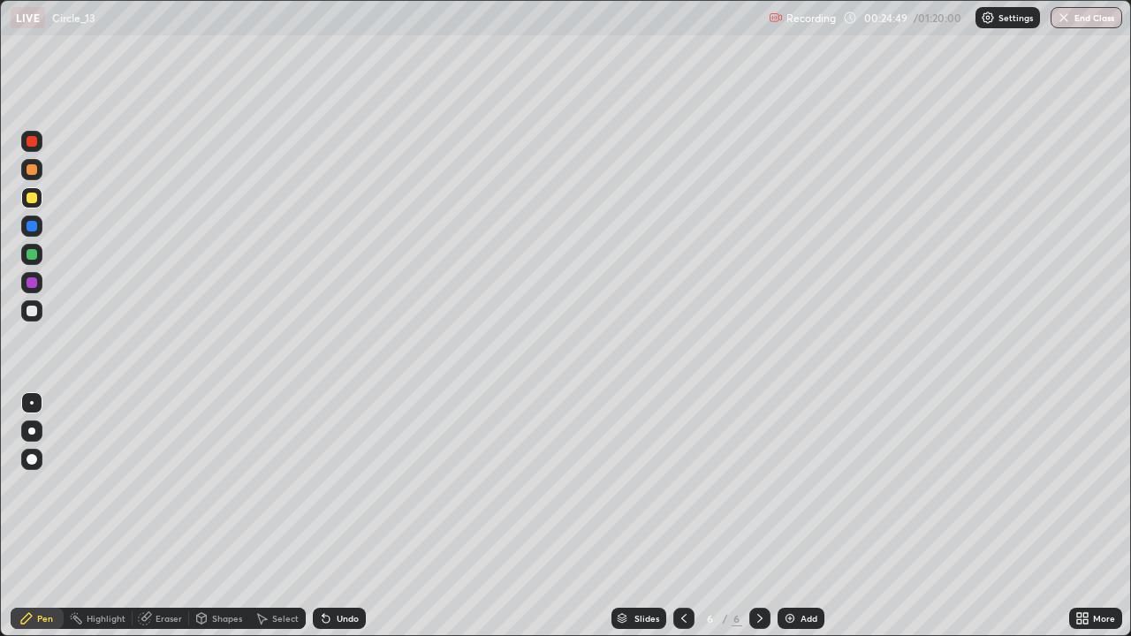
click at [352, 516] on div "Undo" at bounding box center [339, 618] width 53 height 21
click at [31, 308] on div at bounding box center [32, 311] width 11 height 11
click at [352, 516] on div "Undo" at bounding box center [348, 618] width 22 height 9
click at [809, 516] on div "Add" at bounding box center [809, 618] width 17 height 9
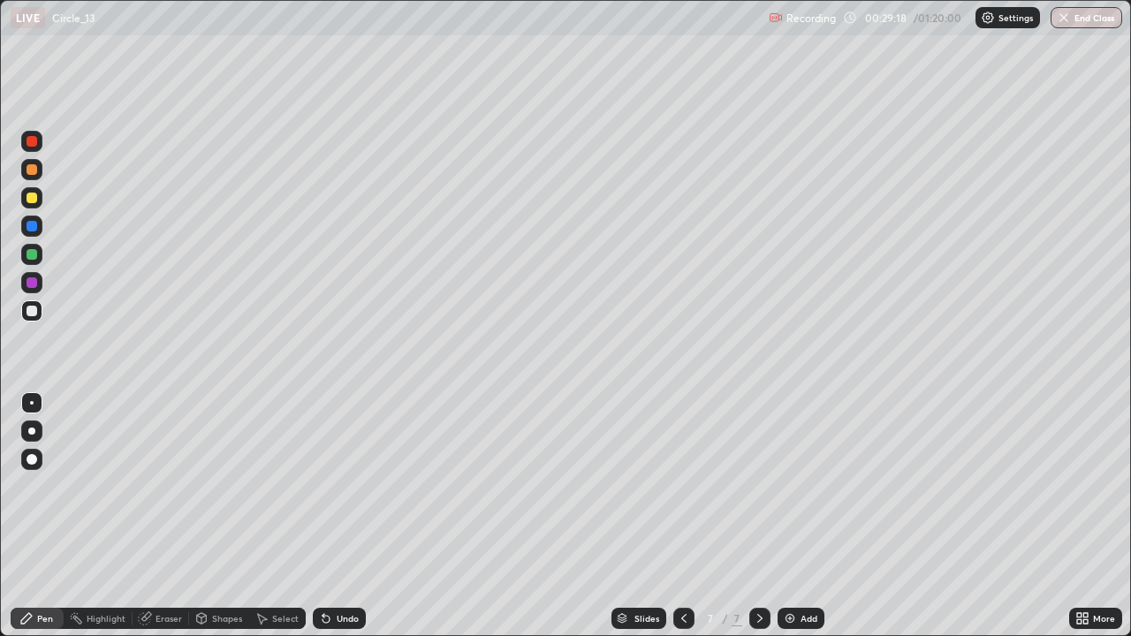
click at [30, 200] on div at bounding box center [32, 198] width 11 height 11
click at [337, 516] on div "Undo" at bounding box center [348, 618] width 22 height 9
click at [329, 516] on icon at bounding box center [326, 618] width 14 height 14
click at [170, 516] on div "Eraser" at bounding box center [169, 618] width 27 height 9
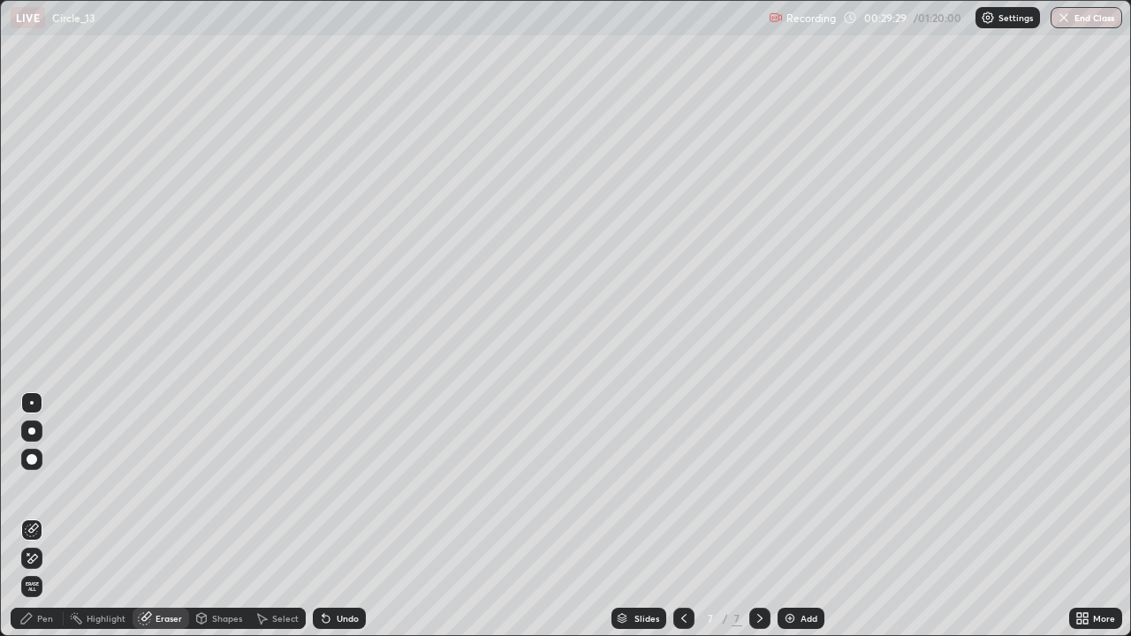
click at [40, 516] on div "Pen" at bounding box center [45, 618] width 16 height 9
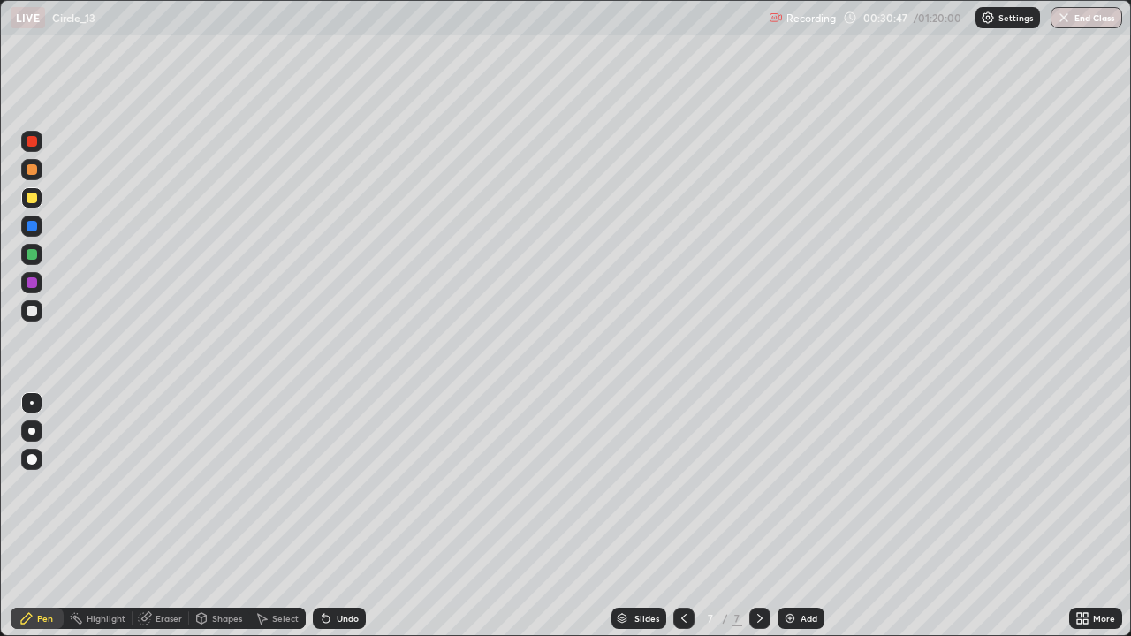
click at [338, 516] on div "Undo" at bounding box center [348, 618] width 22 height 9
click at [31, 311] on div at bounding box center [32, 311] width 11 height 11
click at [339, 516] on div "Undo" at bounding box center [348, 618] width 22 height 9
click at [338, 516] on div "Undo" at bounding box center [348, 618] width 22 height 9
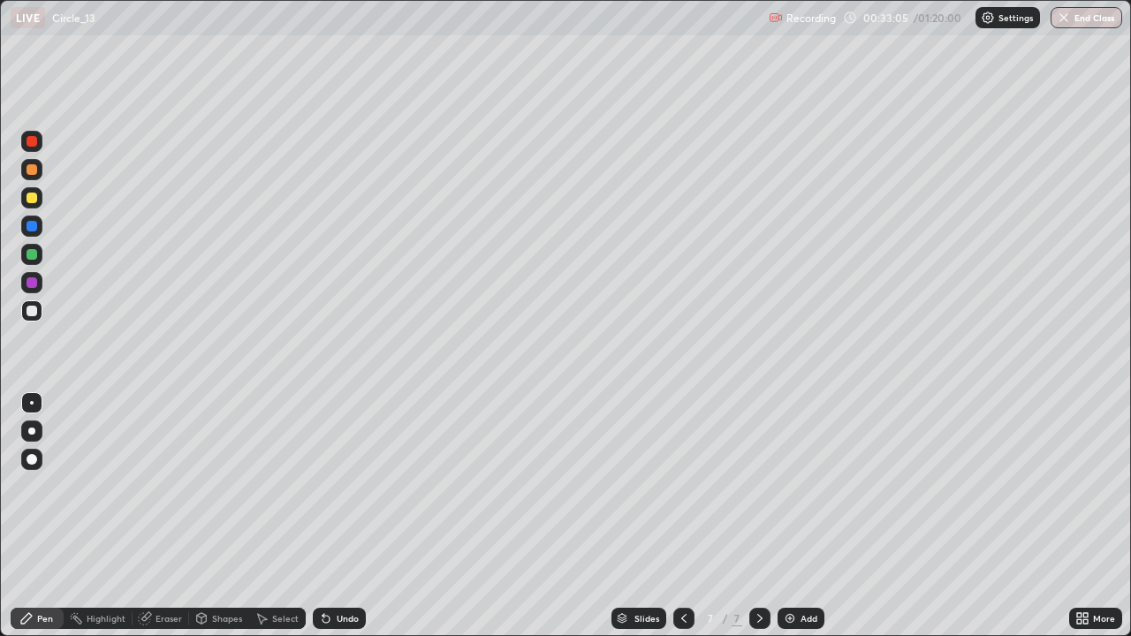
click at [337, 516] on div "Undo" at bounding box center [348, 618] width 22 height 9
click at [342, 516] on div "Undo" at bounding box center [348, 618] width 22 height 9
click at [338, 516] on div "Undo" at bounding box center [348, 618] width 22 height 9
click at [35, 251] on div at bounding box center [32, 254] width 11 height 11
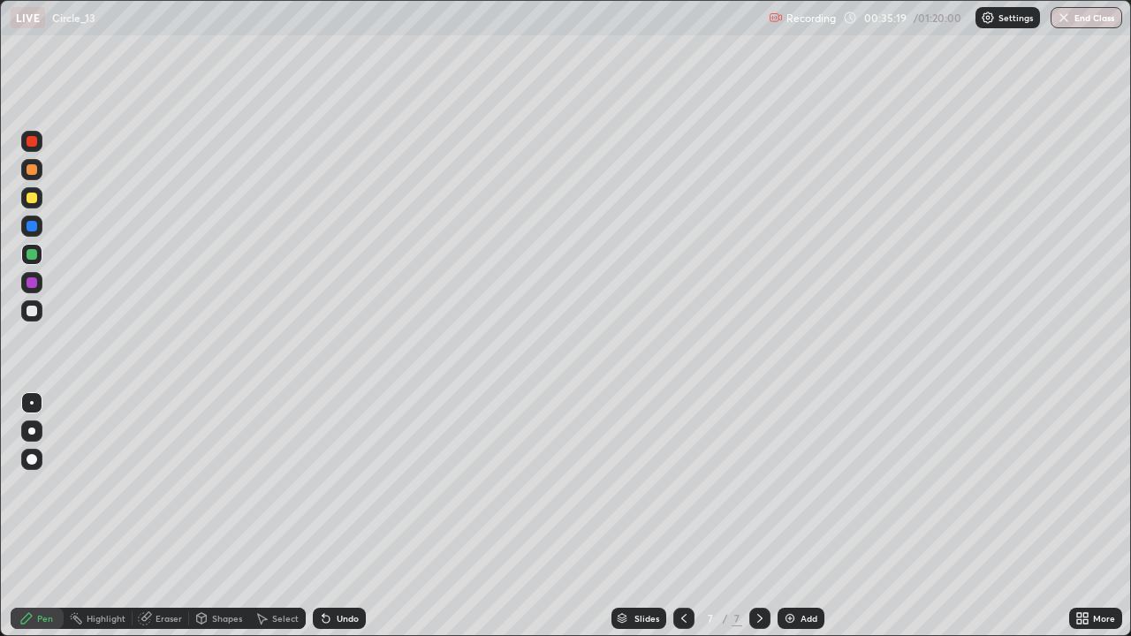
click at [29, 307] on div at bounding box center [32, 311] width 11 height 11
click at [27, 254] on div at bounding box center [32, 254] width 11 height 11
click at [806, 516] on div "Add" at bounding box center [801, 618] width 47 height 21
click at [351, 516] on div "Undo" at bounding box center [339, 618] width 53 height 21
click at [344, 516] on div "Undo" at bounding box center [339, 618] width 53 height 21
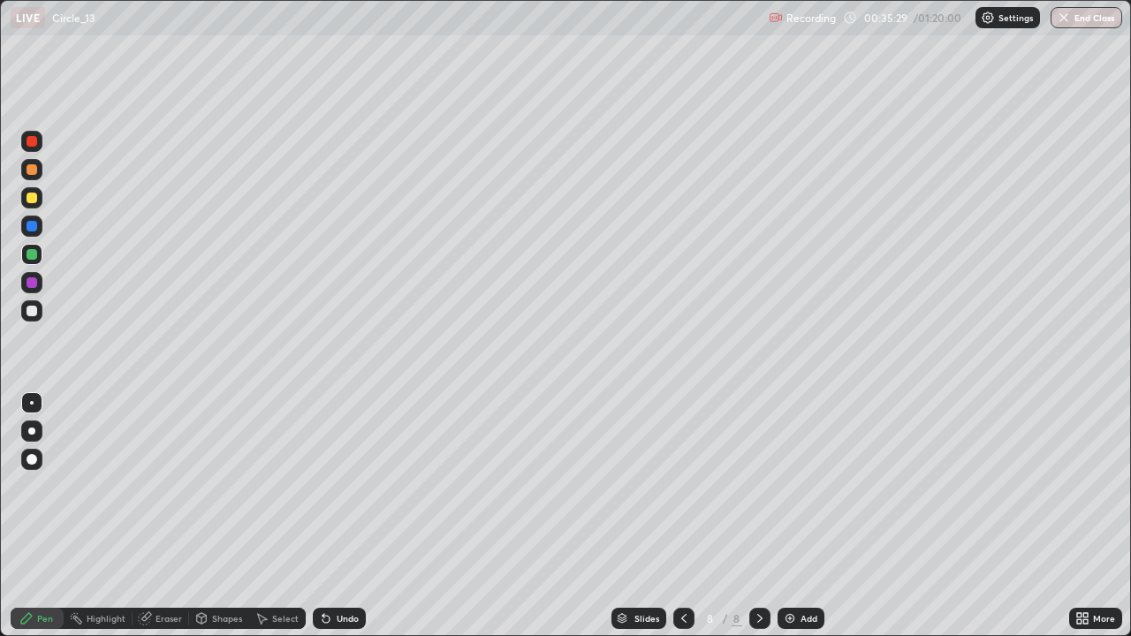
click at [332, 516] on div "Undo" at bounding box center [339, 618] width 53 height 21
click at [325, 516] on div "Undo" at bounding box center [339, 618] width 53 height 21
click at [679, 516] on icon at bounding box center [684, 618] width 14 height 14
click at [168, 516] on div "Eraser" at bounding box center [161, 618] width 57 height 21
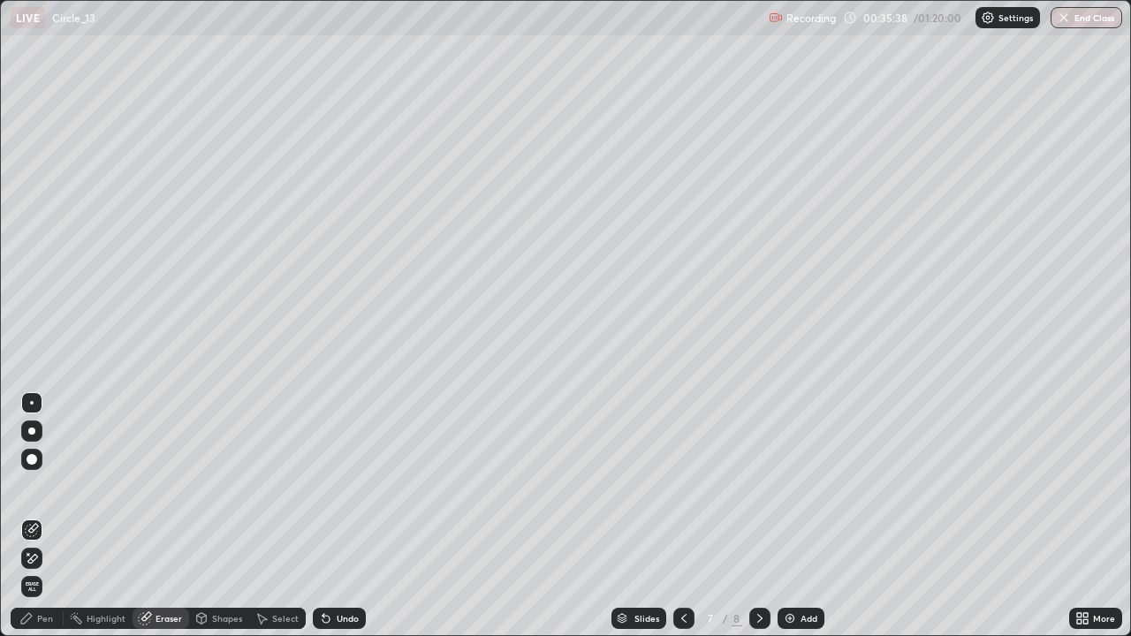
click at [32, 516] on icon at bounding box center [26, 618] width 14 height 14
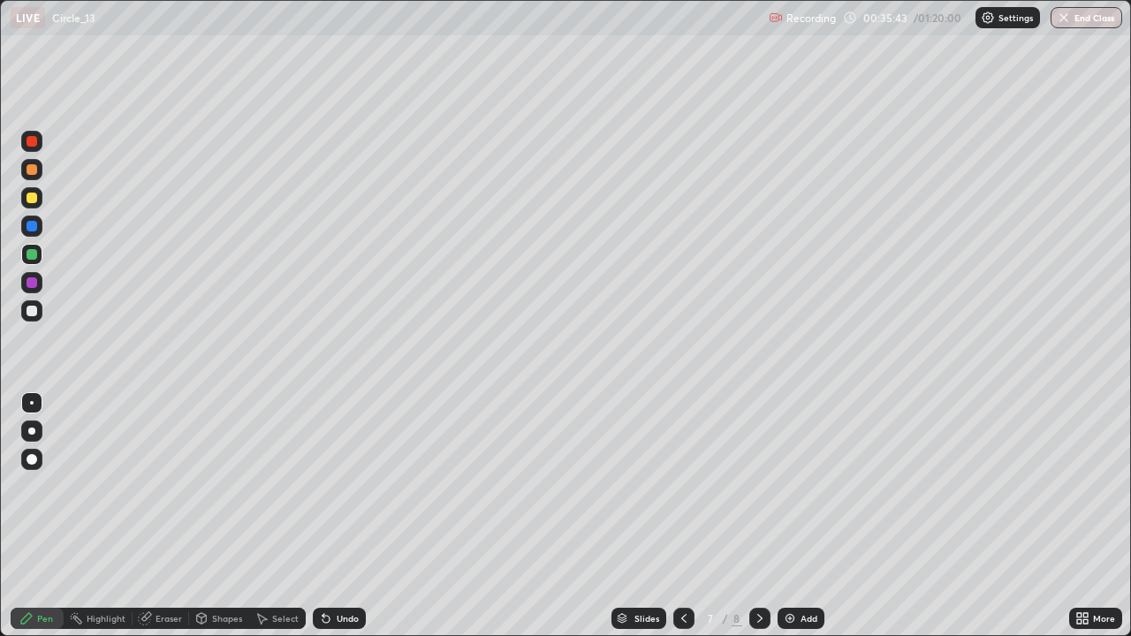
click at [753, 516] on icon at bounding box center [760, 618] width 14 height 14
click at [345, 516] on div "Undo" at bounding box center [348, 618] width 22 height 9
click at [679, 516] on icon at bounding box center [684, 618] width 14 height 14
click at [760, 516] on icon at bounding box center [760, 618] width 14 height 14
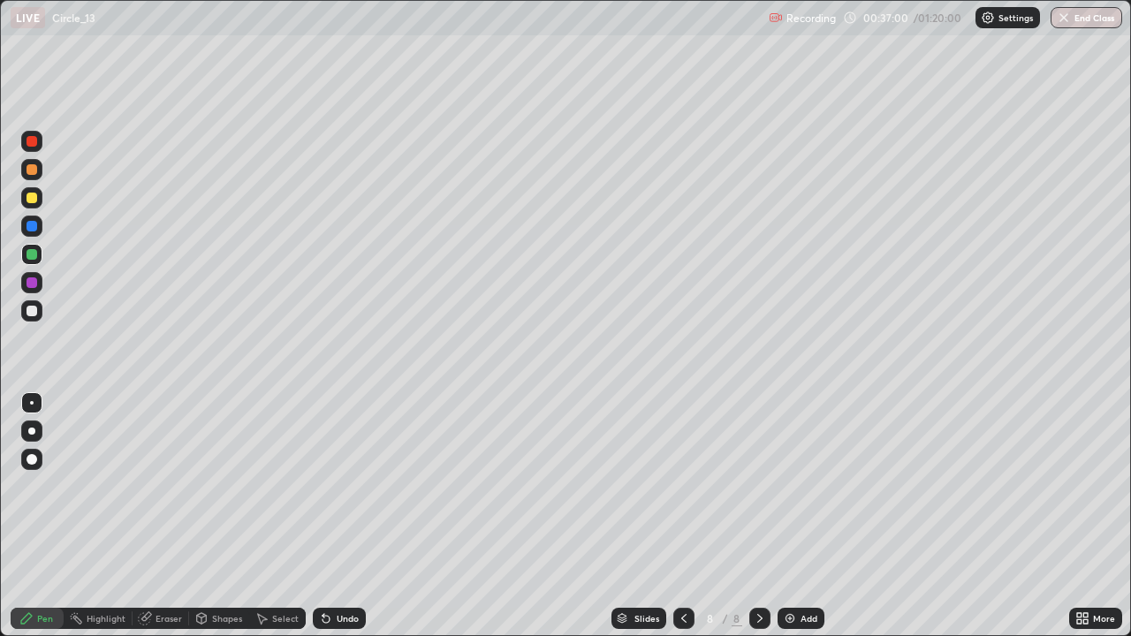
click at [682, 516] on icon at bounding box center [684, 618] width 14 height 14
click at [684, 516] on icon at bounding box center [684, 618] width 14 height 14
click at [33, 190] on div at bounding box center [31, 197] width 21 height 21
click at [759, 516] on icon at bounding box center [760, 618] width 14 height 14
click at [762, 516] on div at bounding box center [759, 618] width 21 height 21
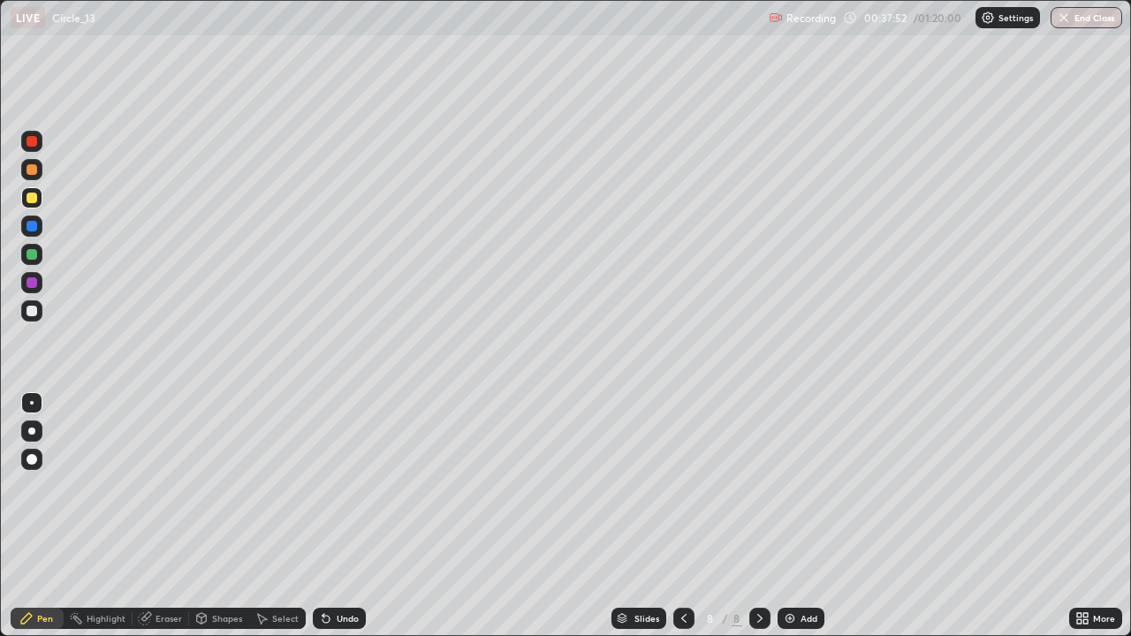
click at [348, 516] on div "Undo" at bounding box center [348, 618] width 22 height 9
click at [353, 516] on div "Undo" at bounding box center [348, 618] width 22 height 9
click at [346, 516] on div "Undo" at bounding box center [348, 618] width 22 height 9
click at [34, 310] on div at bounding box center [32, 311] width 11 height 11
click at [346, 516] on div "Undo" at bounding box center [348, 618] width 22 height 9
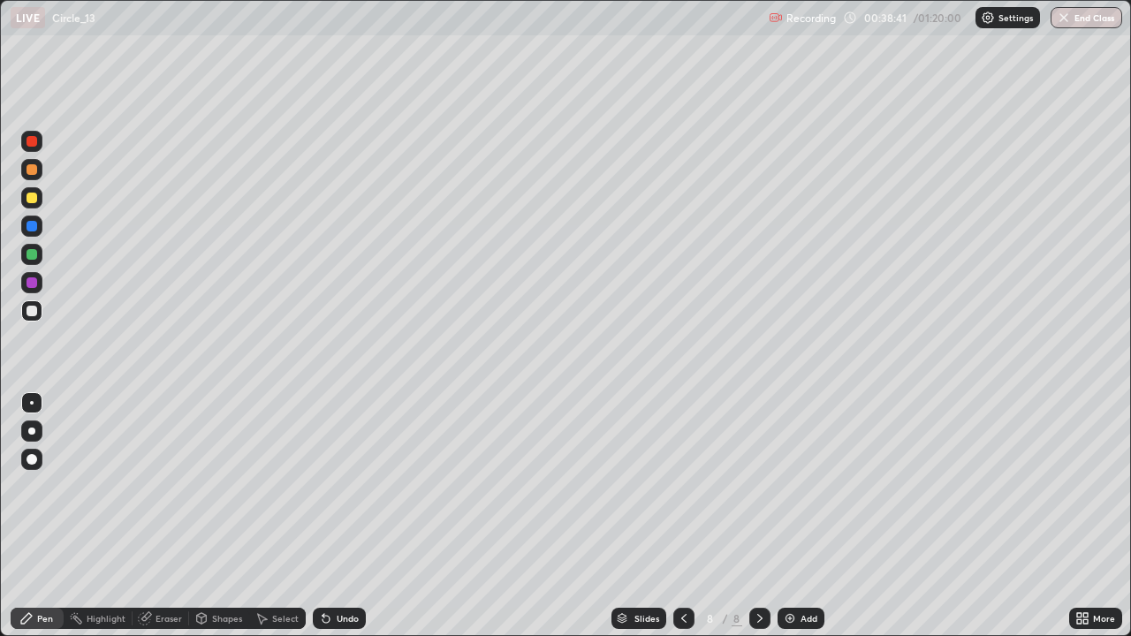
click at [352, 516] on div "Undo" at bounding box center [348, 618] width 22 height 9
click at [32, 254] on div at bounding box center [32, 254] width 11 height 11
click at [30, 197] on div at bounding box center [32, 198] width 11 height 11
click at [809, 516] on div "Add" at bounding box center [801, 618] width 47 height 21
click at [232, 516] on div "Shapes" at bounding box center [219, 618] width 60 height 21
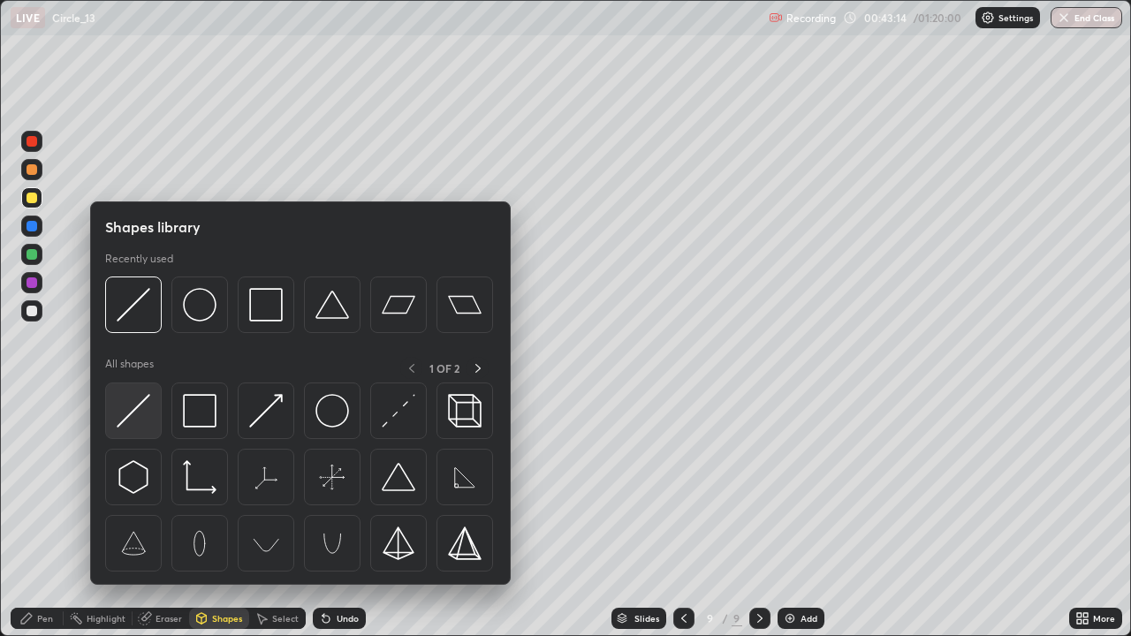
click at [141, 406] on img at bounding box center [134, 411] width 34 height 34
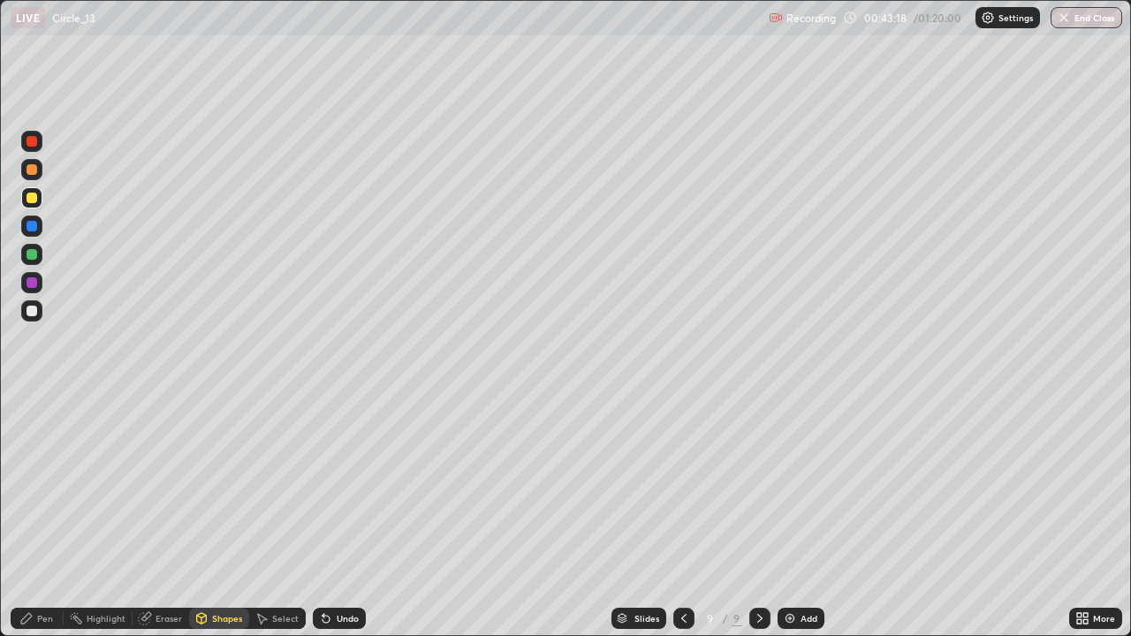
click at [30, 311] on div at bounding box center [32, 311] width 11 height 11
click at [36, 516] on div "Pen" at bounding box center [37, 618] width 53 height 21
click at [217, 516] on div "Shapes" at bounding box center [227, 618] width 30 height 9
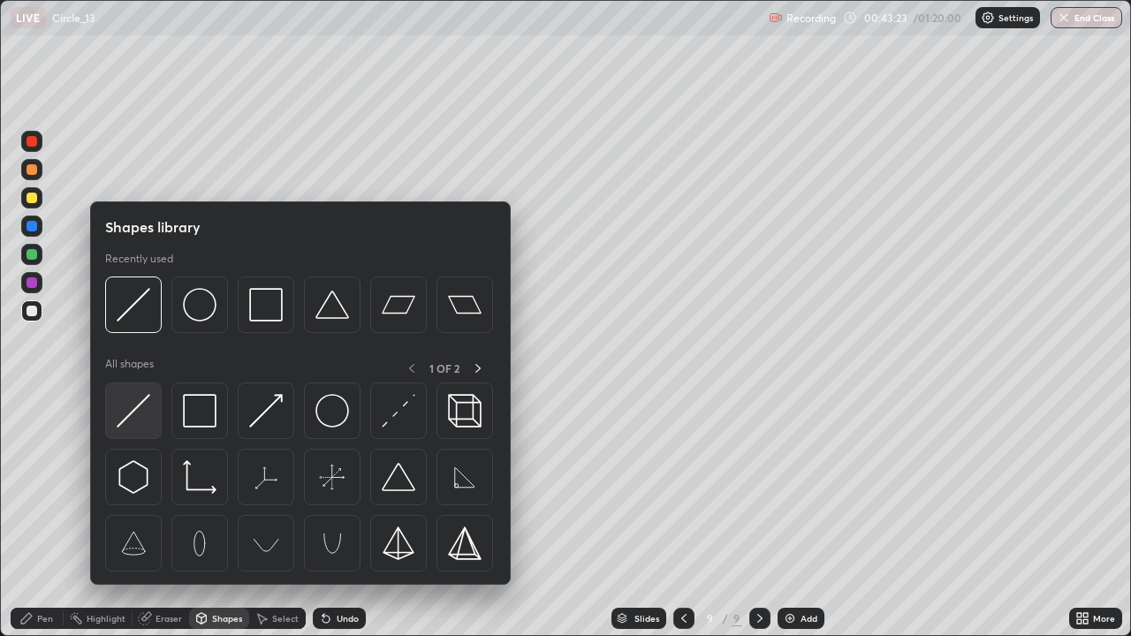
click at [140, 412] on img at bounding box center [134, 411] width 34 height 34
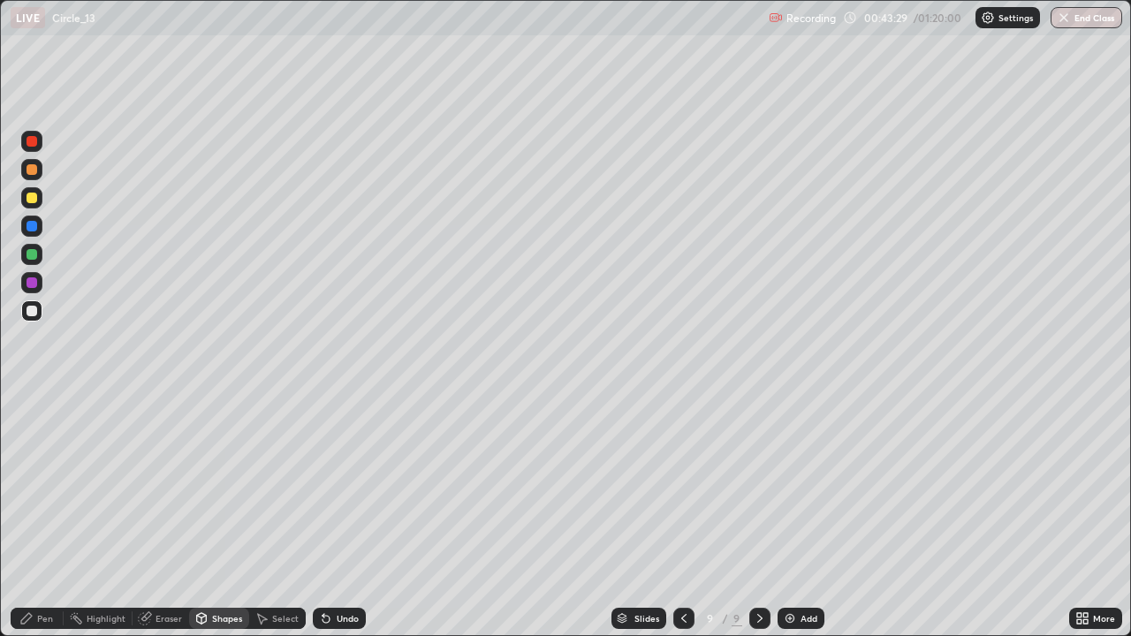
click at [350, 516] on div "Undo" at bounding box center [339, 618] width 53 height 21
click at [48, 516] on div "Pen" at bounding box center [45, 618] width 16 height 9
click at [355, 516] on div "Undo" at bounding box center [348, 618] width 22 height 9
click at [342, 516] on div "Undo" at bounding box center [339, 618] width 53 height 21
click at [337, 516] on div "Undo" at bounding box center [339, 618] width 53 height 21
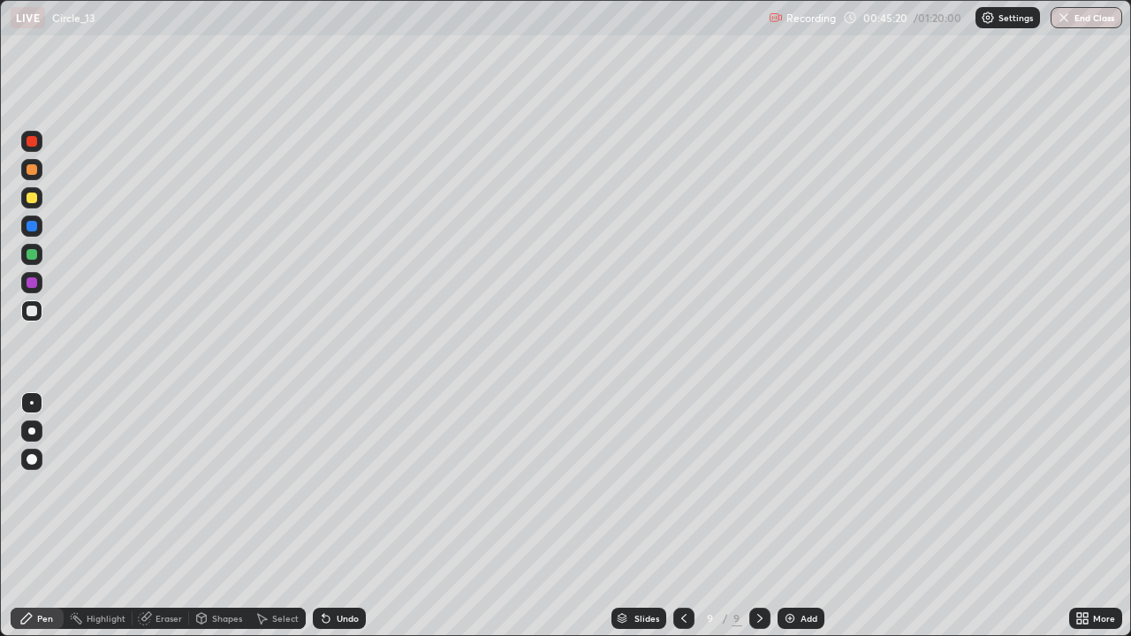
click at [166, 516] on div "Eraser" at bounding box center [161, 618] width 57 height 21
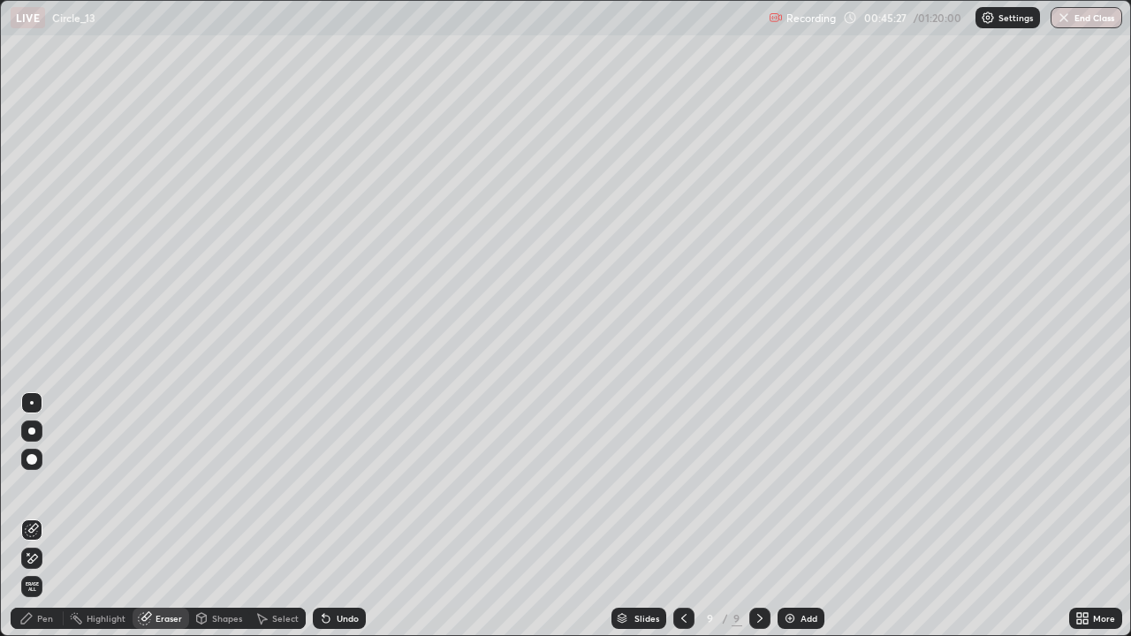
click at [44, 516] on div "Pen" at bounding box center [45, 618] width 16 height 9
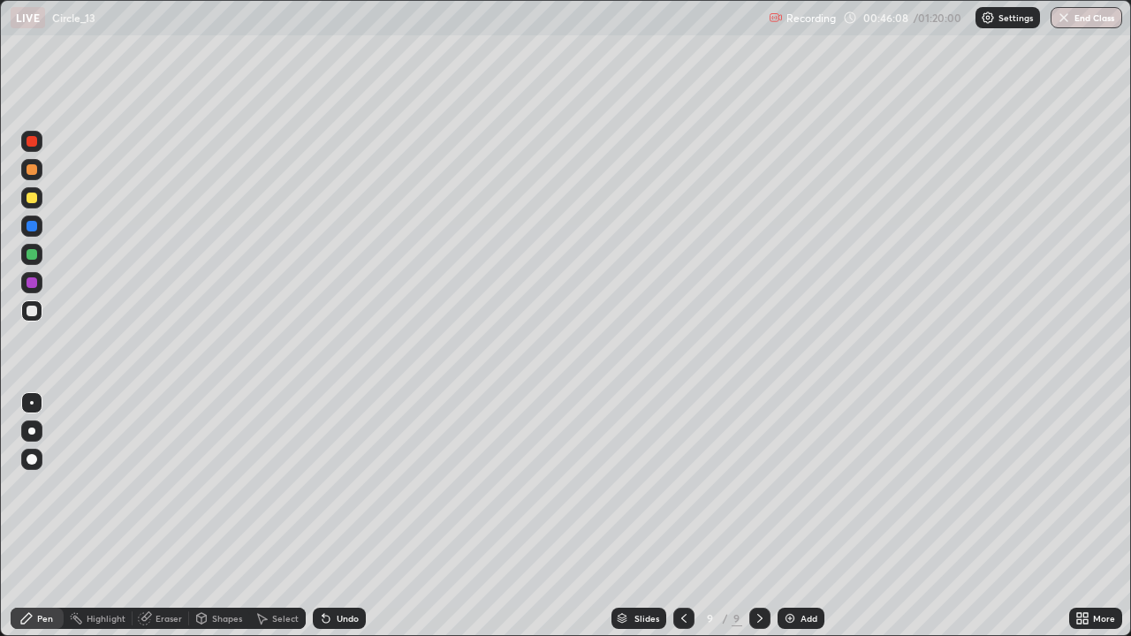
click at [283, 516] on div "Select" at bounding box center [285, 618] width 27 height 9
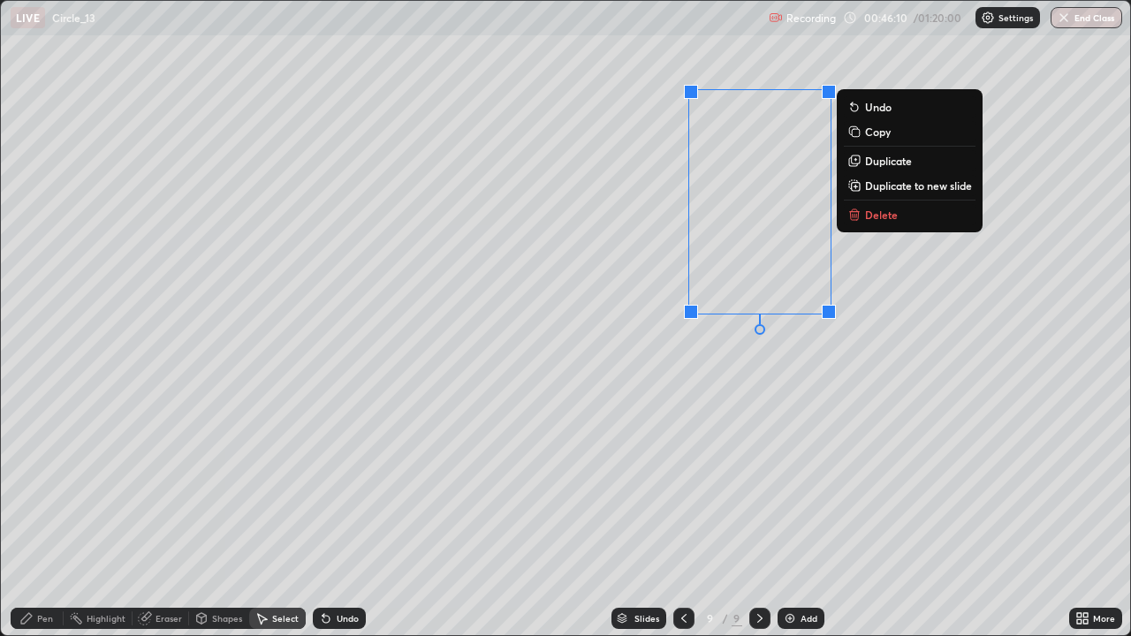
click at [875, 214] on p "Delete" at bounding box center [881, 215] width 33 height 14
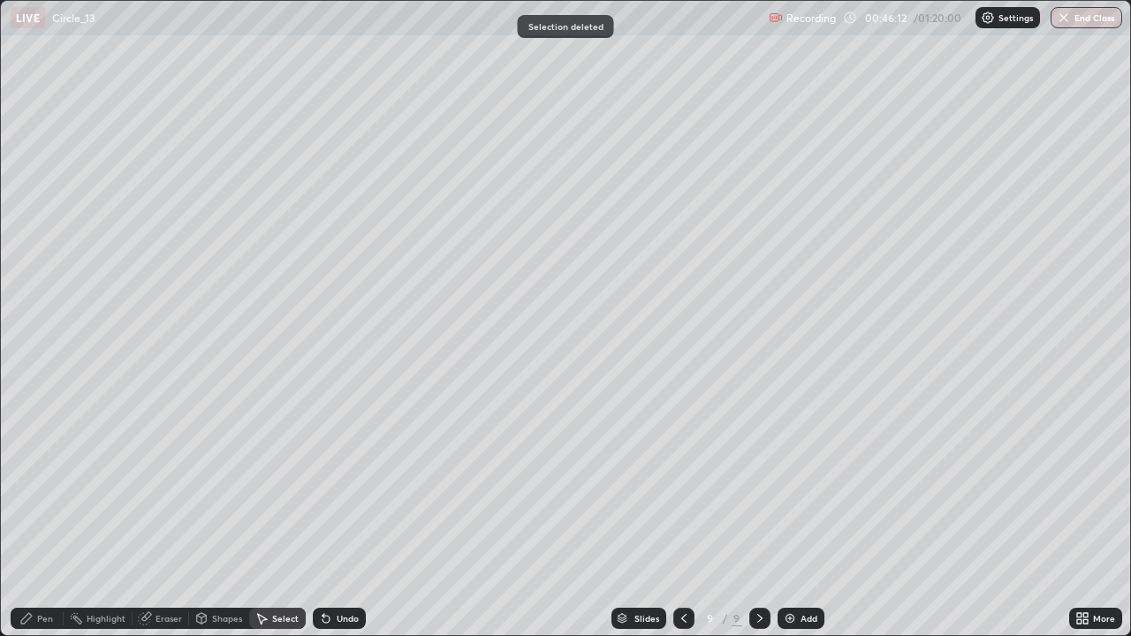
click at [49, 516] on div "Pen" at bounding box center [37, 618] width 53 height 21
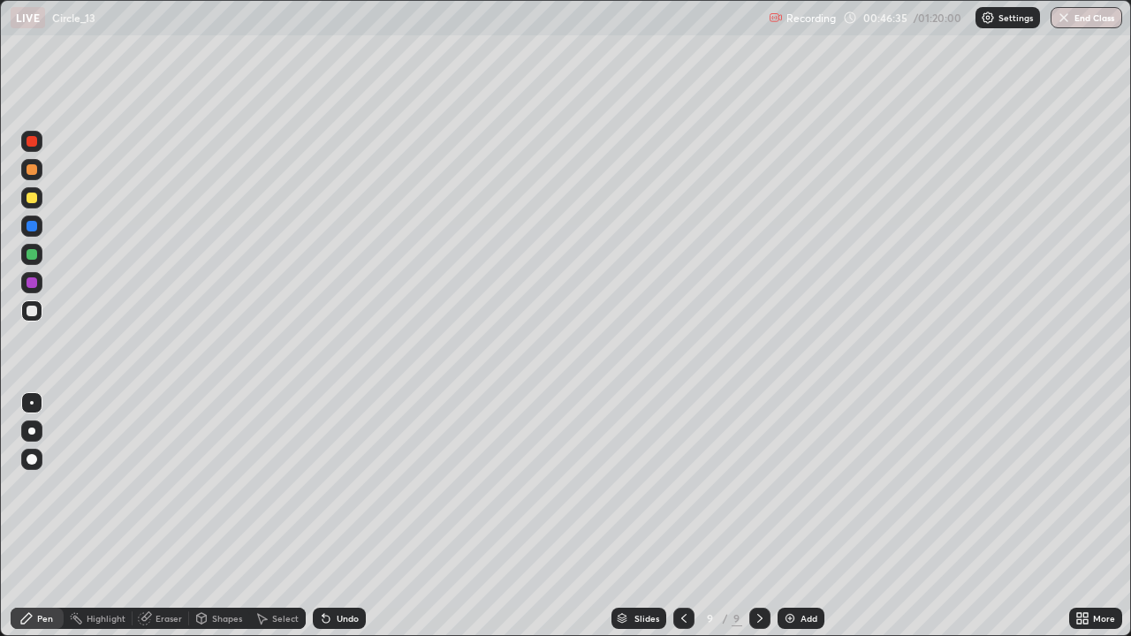
click at [27, 197] on div at bounding box center [32, 198] width 11 height 11
click at [808, 516] on div "Add" at bounding box center [809, 618] width 17 height 9
click at [33, 315] on div at bounding box center [32, 311] width 11 height 11
click at [353, 516] on div "Undo" at bounding box center [339, 618] width 53 height 21
click at [341, 516] on div "Undo" at bounding box center [348, 618] width 22 height 9
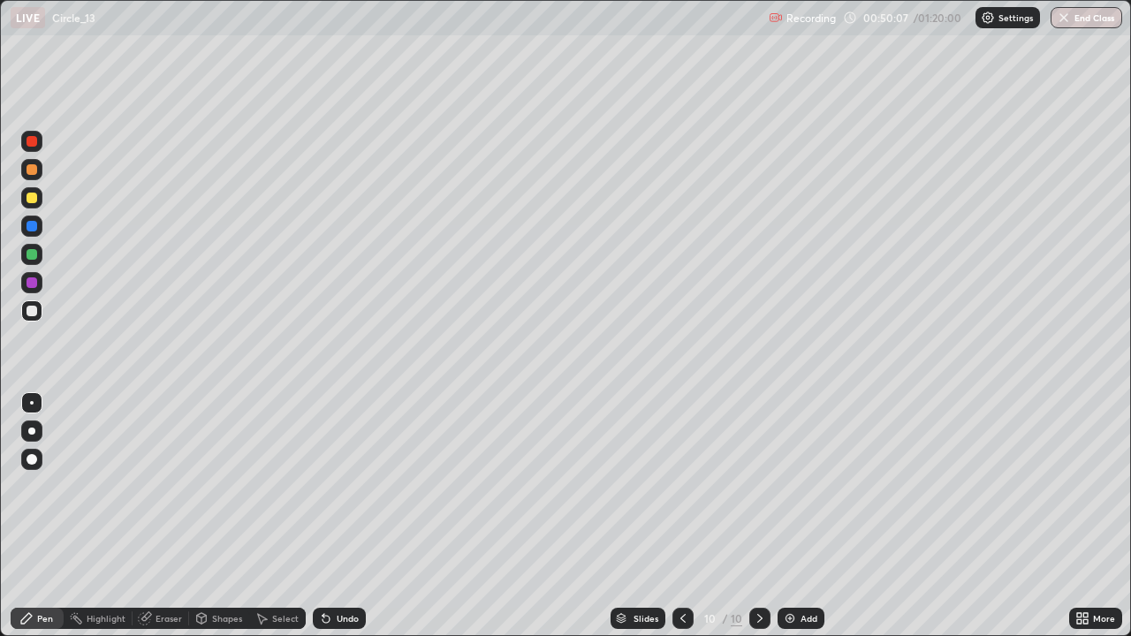
click at [345, 516] on div "Undo" at bounding box center [348, 618] width 22 height 9
click at [341, 516] on div "Undo" at bounding box center [348, 618] width 22 height 9
click at [341, 516] on div "Undo" at bounding box center [339, 618] width 53 height 21
click at [338, 516] on div "Undo" at bounding box center [348, 618] width 22 height 9
click at [30, 194] on div at bounding box center [32, 198] width 11 height 11
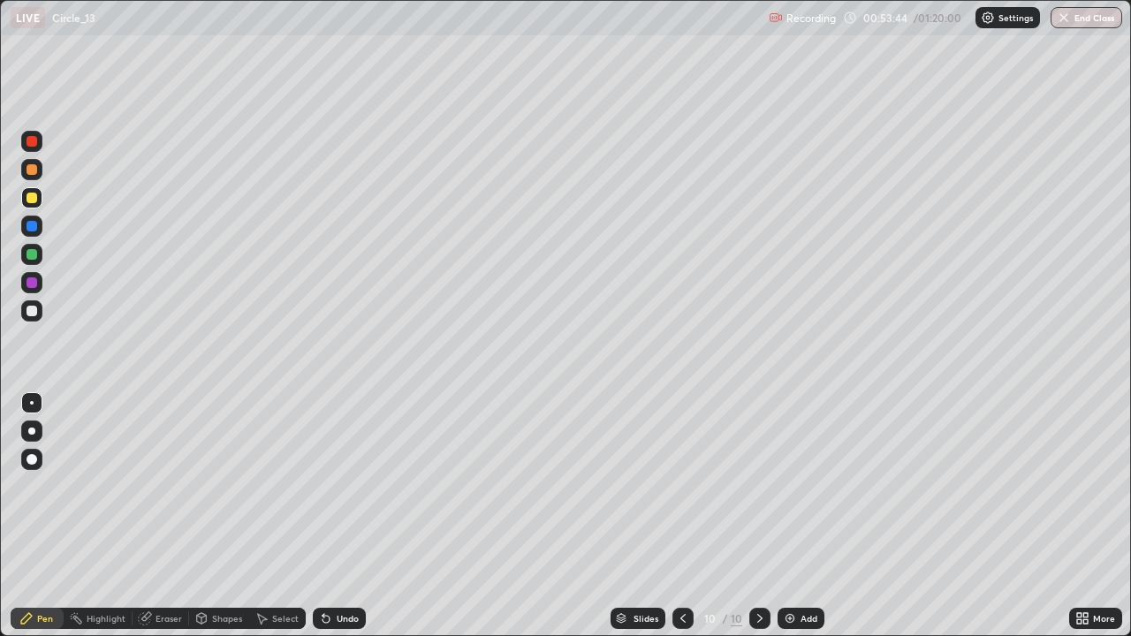
click at [812, 516] on div "Add" at bounding box center [809, 618] width 17 height 9
click at [29, 321] on div at bounding box center [31, 310] width 21 height 21
click at [339, 516] on div "Undo" at bounding box center [339, 618] width 53 height 21
click at [816, 516] on div "Add" at bounding box center [801, 618] width 47 height 21
click at [31, 194] on div at bounding box center [32, 198] width 11 height 11
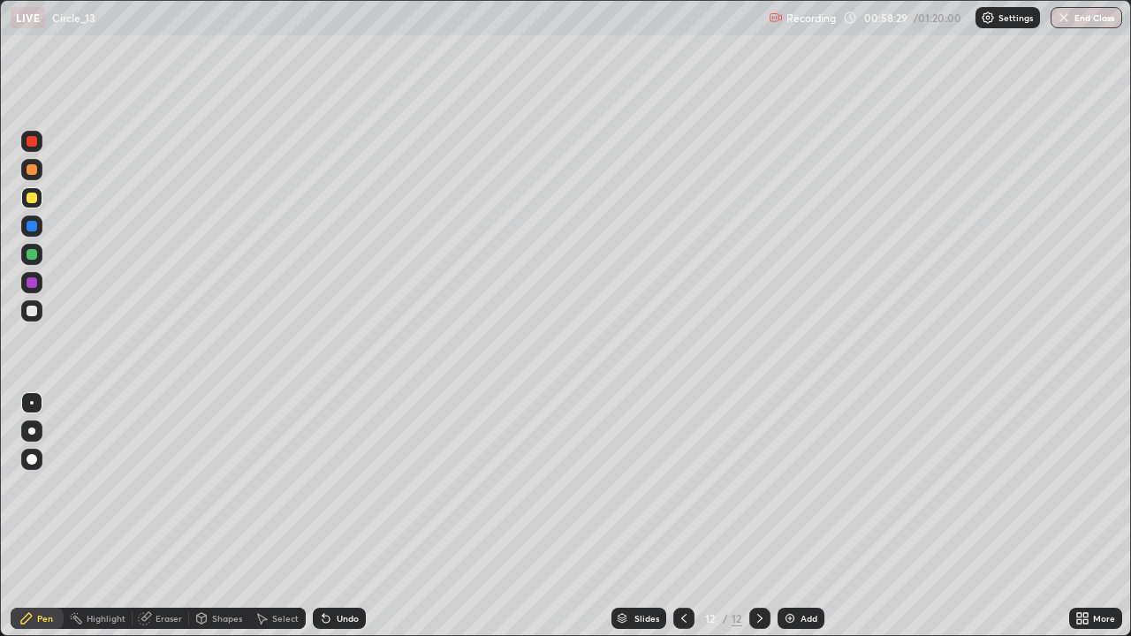
click at [333, 516] on div "Undo" at bounding box center [339, 618] width 53 height 21
click at [325, 516] on icon at bounding box center [326, 619] width 7 height 7
click at [313, 516] on div "Undo" at bounding box center [339, 618] width 53 height 21
click at [334, 516] on div "Undo" at bounding box center [339, 618] width 53 height 21
click at [337, 516] on div "Undo" at bounding box center [348, 618] width 22 height 9
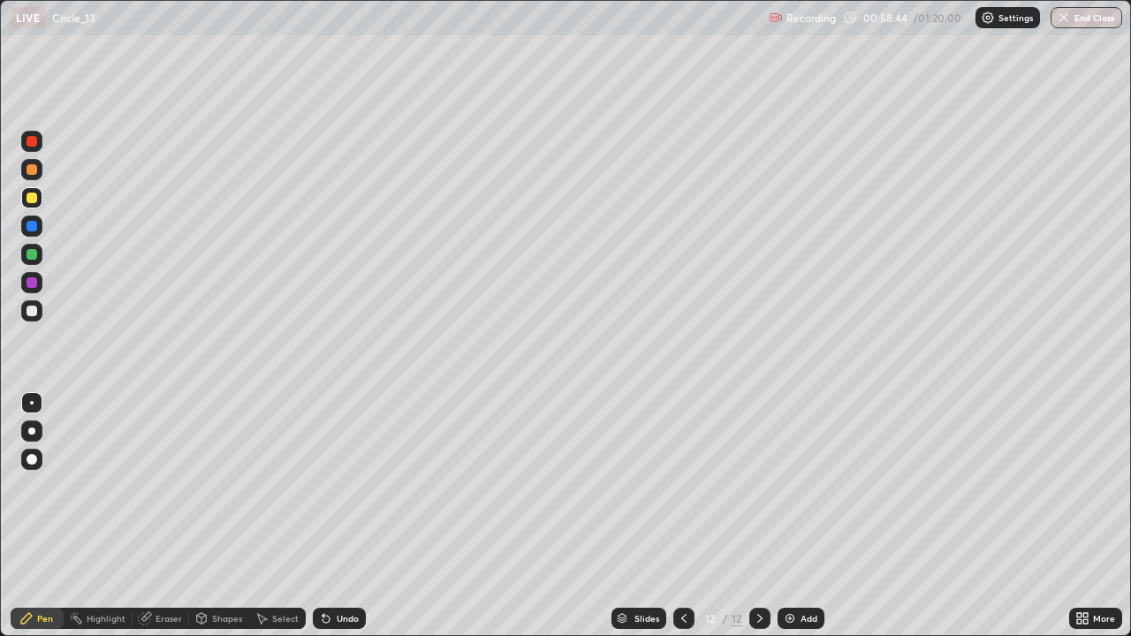
click at [346, 516] on div "Undo" at bounding box center [339, 618] width 53 height 21
click at [237, 516] on div "Shapes" at bounding box center [227, 618] width 30 height 9
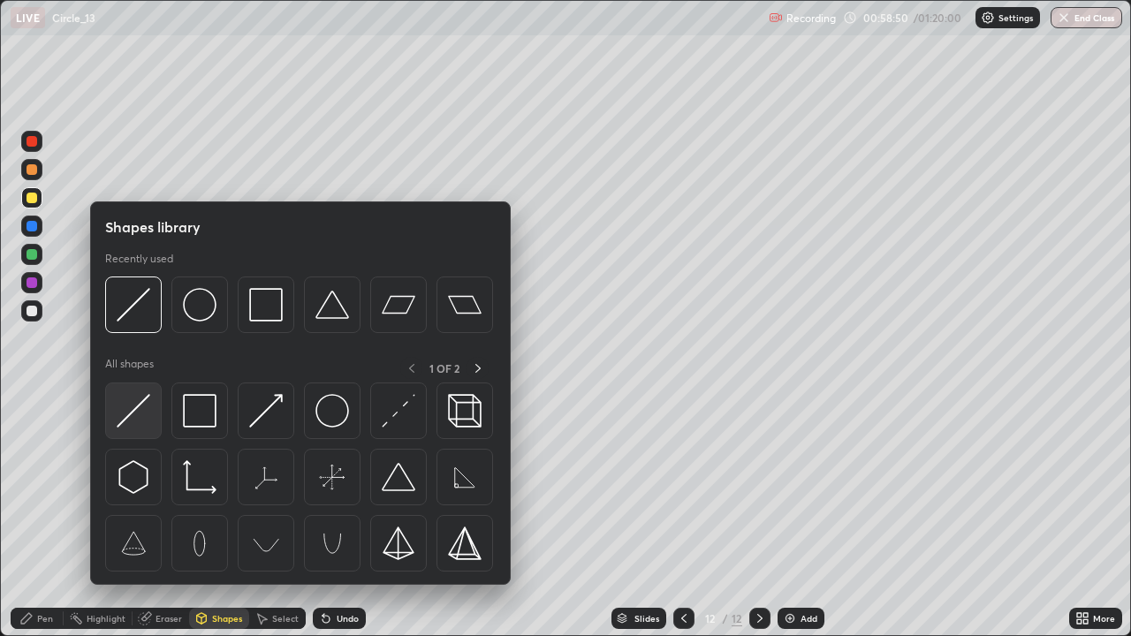
click at [136, 406] on img at bounding box center [134, 411] width 34 height 34
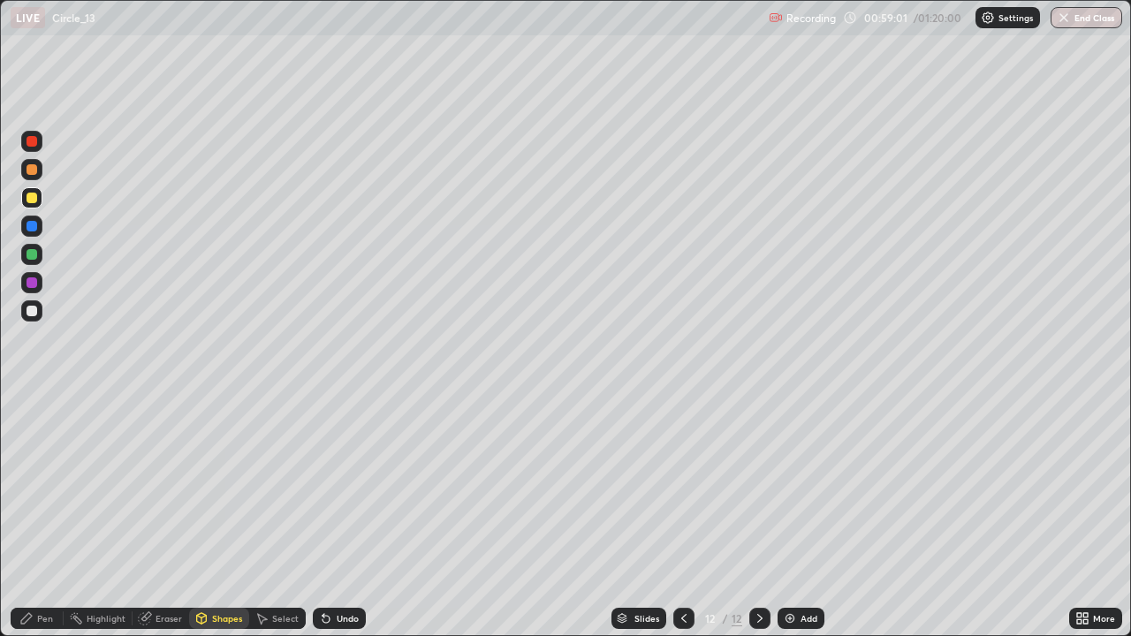
click at [38, 516] on div "Pen" at bounding box center [45, 618] width 16 height 9
click at [217, 516] on div "Shapes" at bounding box center [227, 618] width 30 height 9
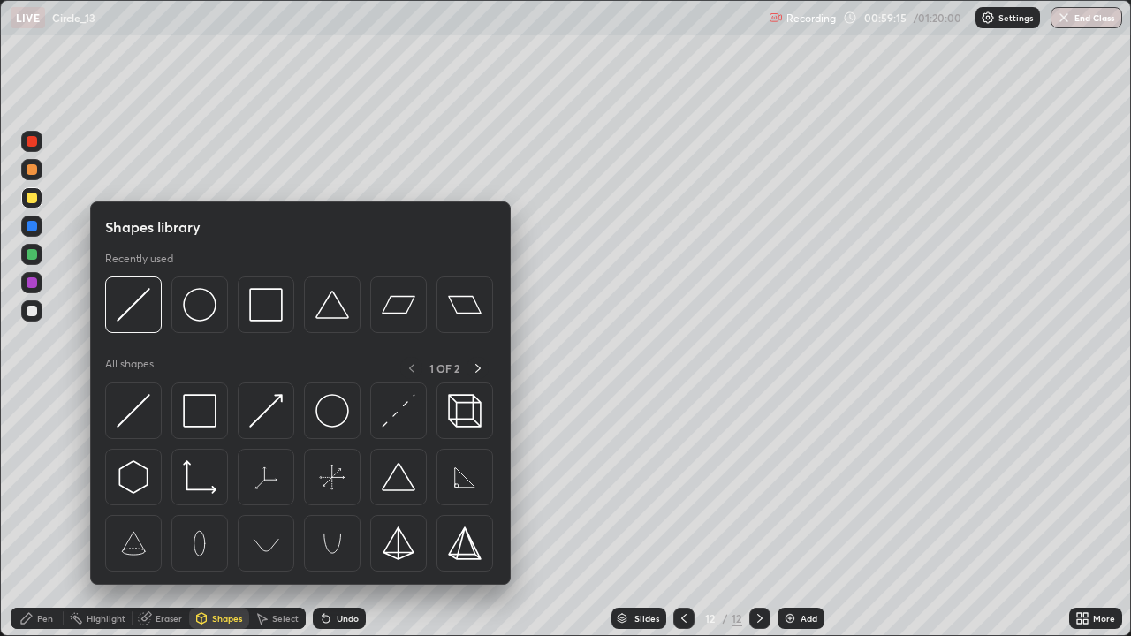
click at [33, 310] on div at bounding box center [32, 311] width 11 height 11
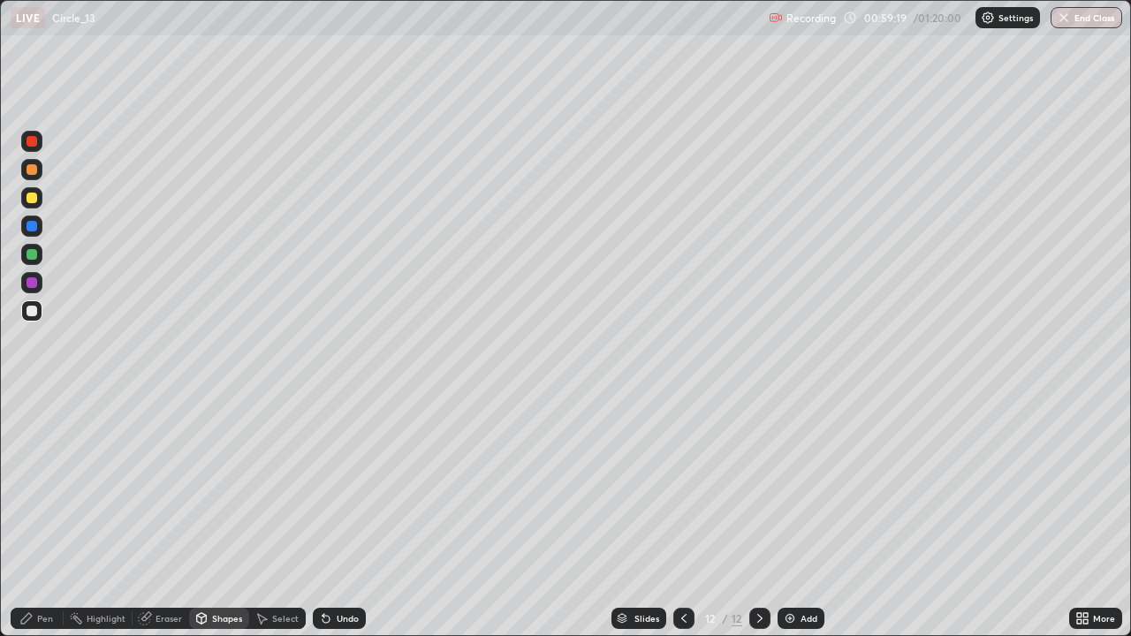
click at [343, 516] on div "Undo" at bounding box center [348, 618] width 22 height 9
click at [333, 516] on div "Undo" at bounding box center [339, 618] width 53 height 21
click at [336, 516] on div "Undo" at bounding box center [339, 618] width 53 height 21
click at [34, 516] on icon at bounding box center [26, 618] width 14 height 14
click at [33, 315] on div at bounding box center [32, 311] width 11 height 11
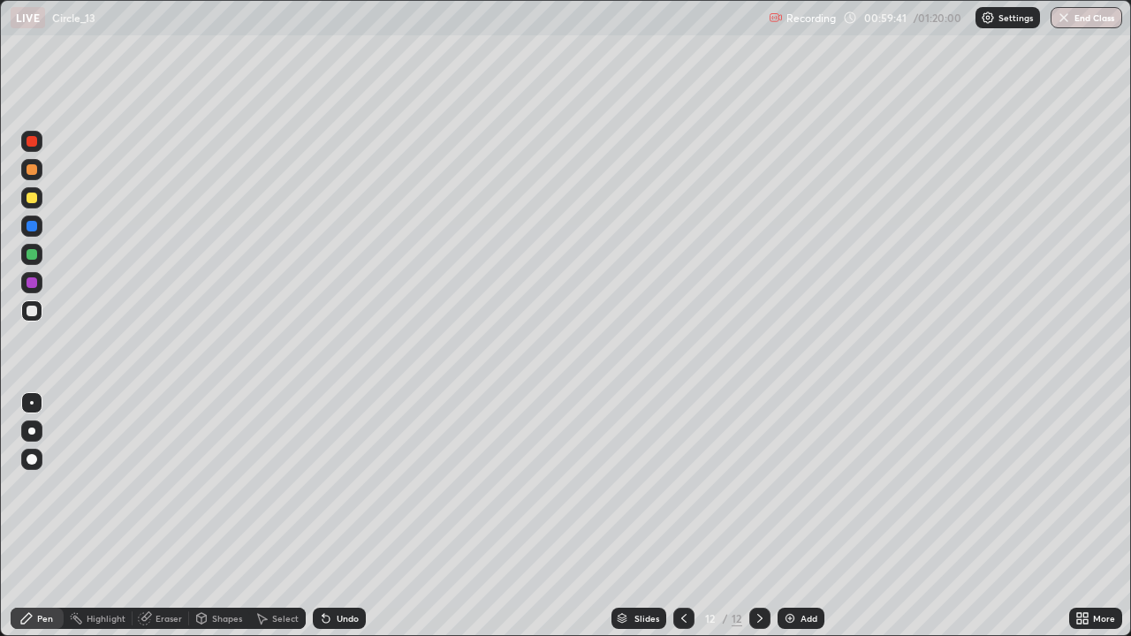
click at [31, 254] on div at bounding box center [32, 254] width 11 height 11
click at [28, 277] on div at bounding box center [32, 282] width 11 height 11
click at [30, 311] on div at bounding box center [32, 311] width 11 height 11
click at [34, 315] on div at bounding box center [32, 311] width 11 height 11
click at [351, 516] on div "Undo" at bounding box center [348, 618] width 22 height 9
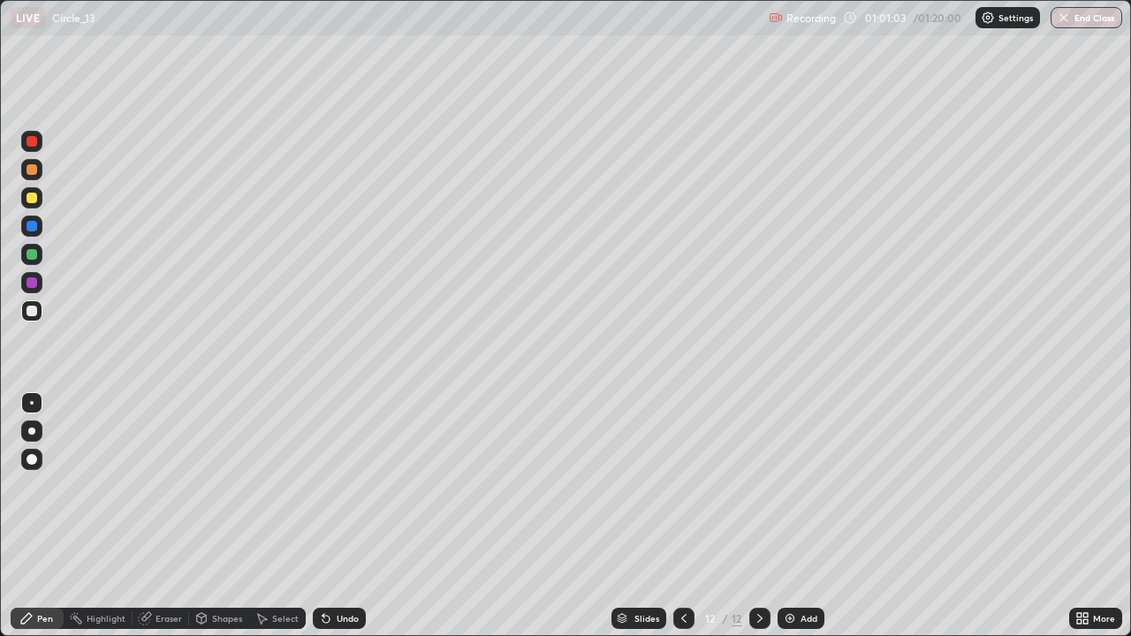
click at [352, 516] on div "Undo" at bounding box center [348, 618] width 22 height 9
click at [30, 196] on div at bounding box center [32, 198] width 11 height 11
click at [32, 312] on div at bounding box center [32, 311] width 11 height 11
click at [27, 254] on div at bounding box center [32, 254] width 11 height 11
click at [352, 516] on div "Undo" at bounding box center [339, 618] width 53 height 21
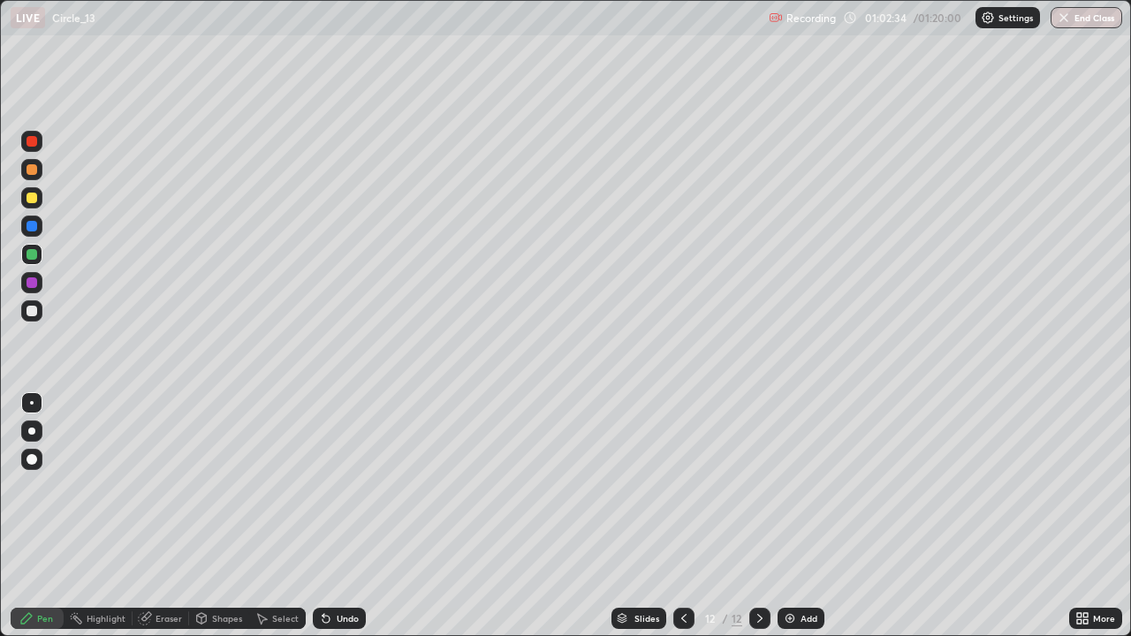
click at [232, 516] on div "Shapes" at bounding box center [227, 618] width 30 height 9
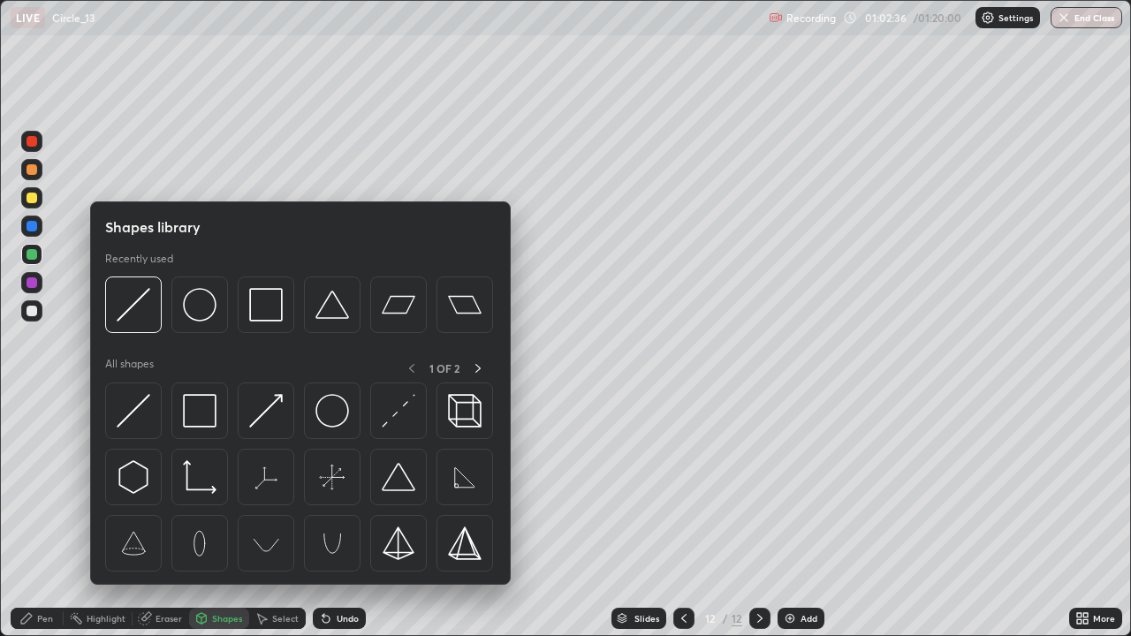
click at [30, 309] on div at bounding box center [32, 311] width 11 height 11
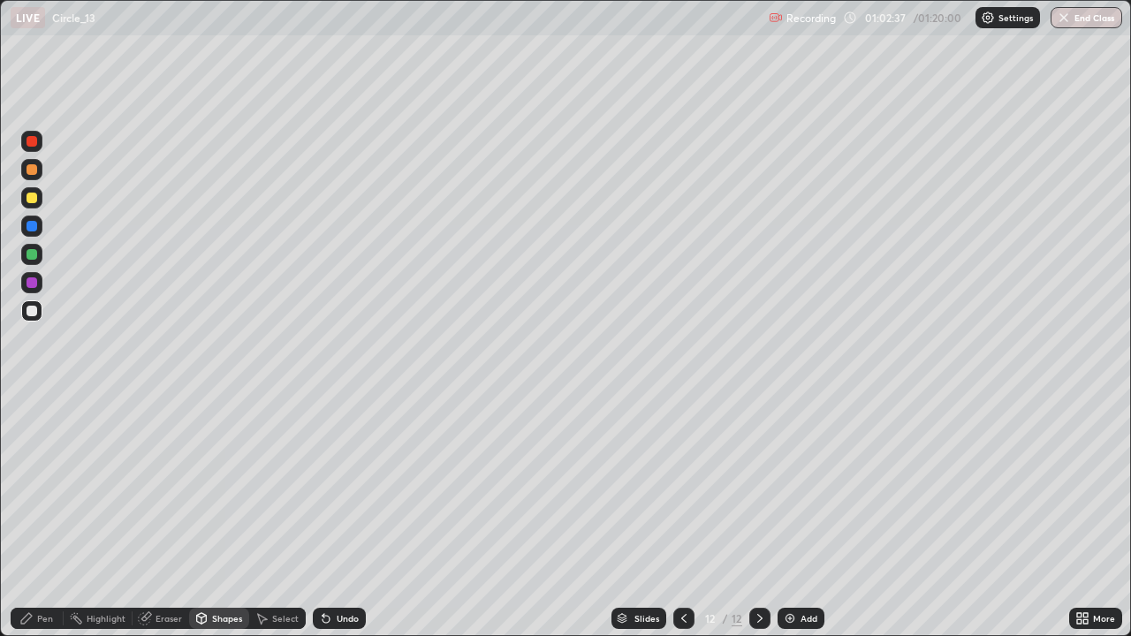
click at [221, 516] on div "Shapes" at bounding box center [219, 618] width 60 height 21
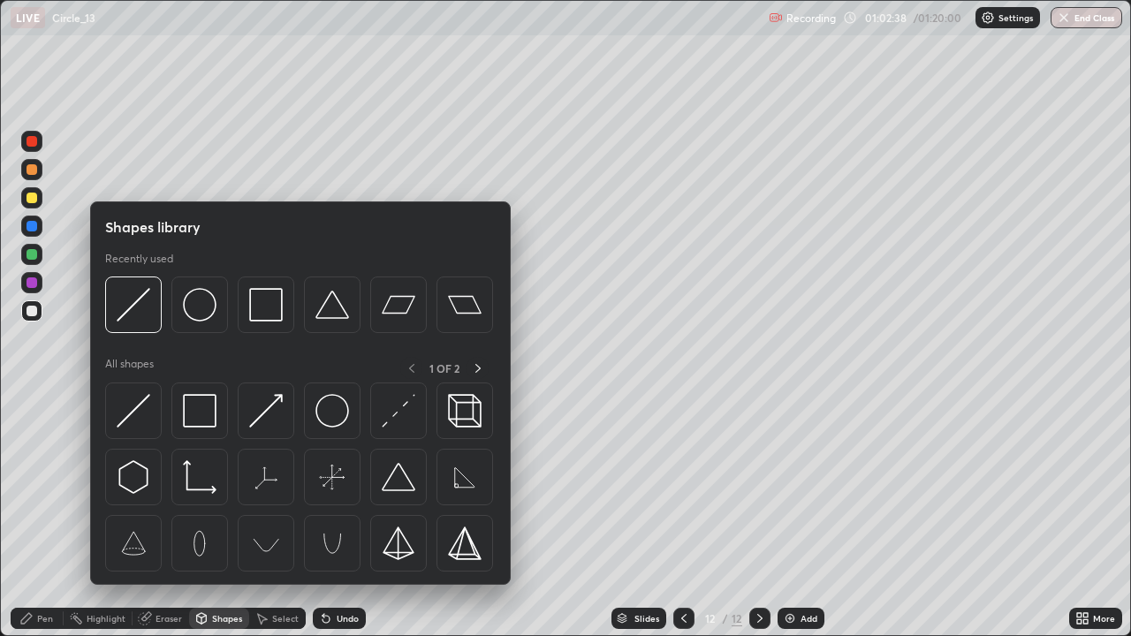
click at [30, 198] on div at bounding box center [32, 198] width 11 height 11
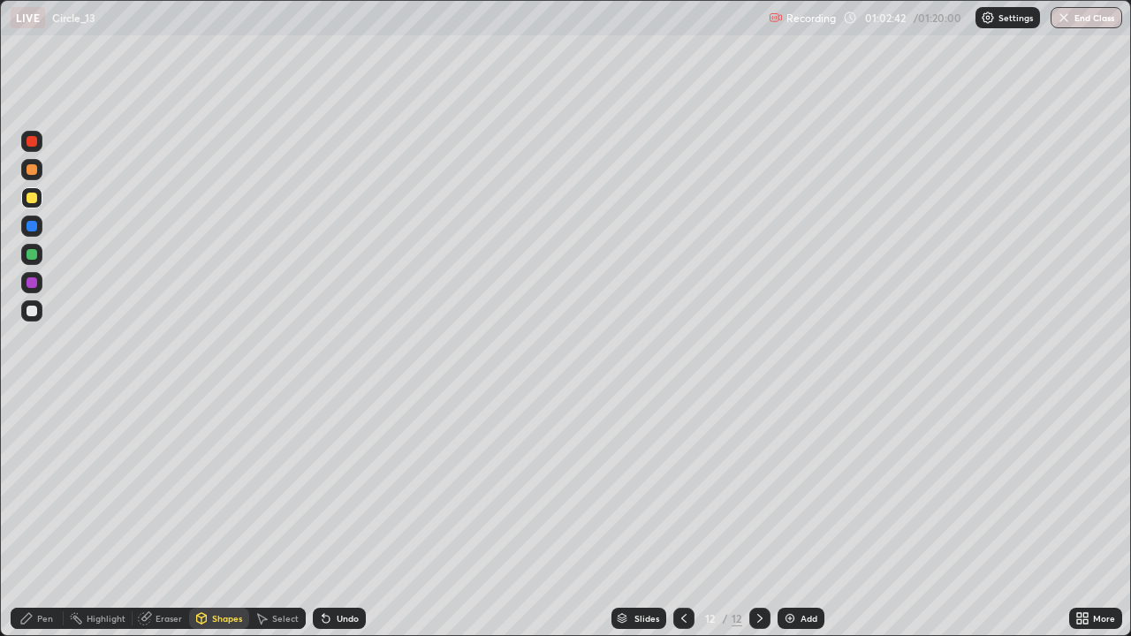
click at [27, 226] on div at bounding box center [32, 226] width 11 height 11
click at [32, 516] on icon at bounding box center [26, 618] width 14 height 14
click at [29, 311] on div at bounding box center [32, 311] width 11 height 11
click at [31, 254] on div at bounding box center [32, 254] width 11 height 11
click at [687, 516] on icon at bounding box center [684, 618] width 14 height 14
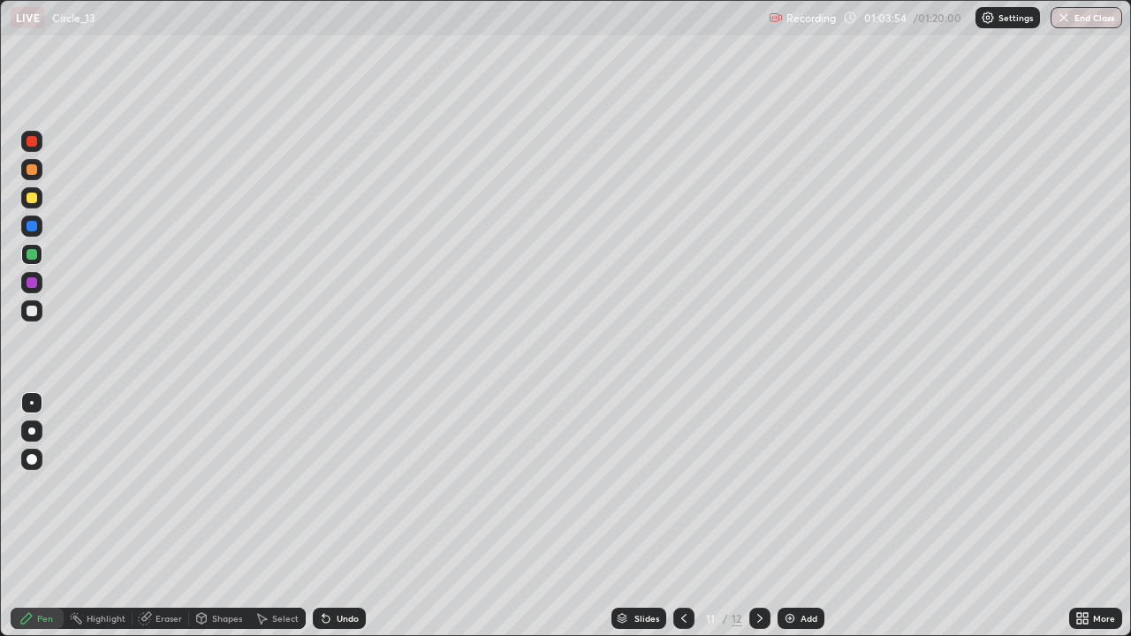
click at [755, 516] on icon at bounding box center [760, 618] width 14 height 14
click at [32, 226] on div at bounding box center [32, 226] width 11 height 11
click at [340, 516] on div "Undo" at bounding box center [339, 618] width 53 height 21
click at [343, 516] on div "Undo" at bounding box center [339, 618] width 53 height 21
click at [45, 516] on div "Pen" at bounding box center [45, 618] width 16 height 9
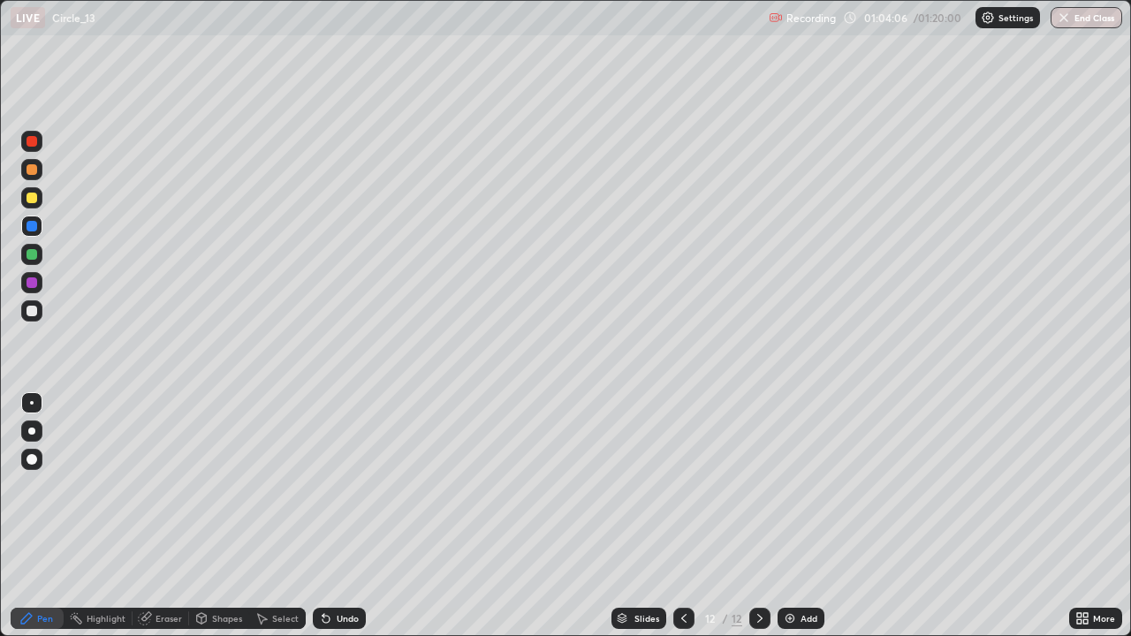
click at [34, 253] on div at bounding box center [32, 254] width 11 height 11
click at [285, 516] on div "Select" at bounding box center [277, 618] width 57 height 21
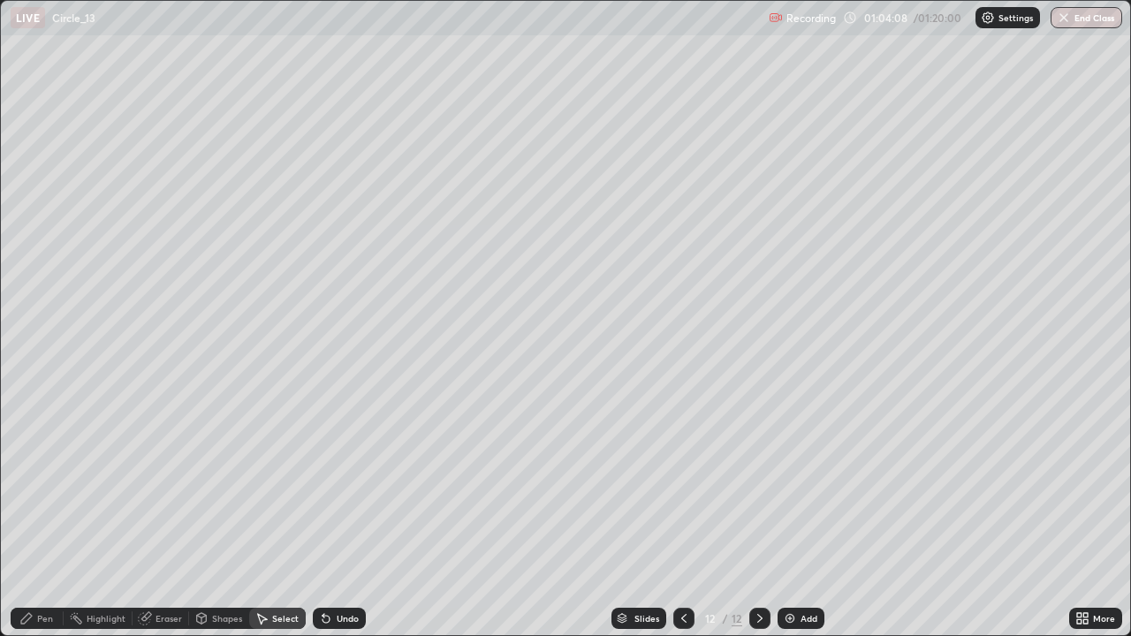
click at [236, 516] on div "Shapes" at bounding box center [227, 618] width 30 height 9
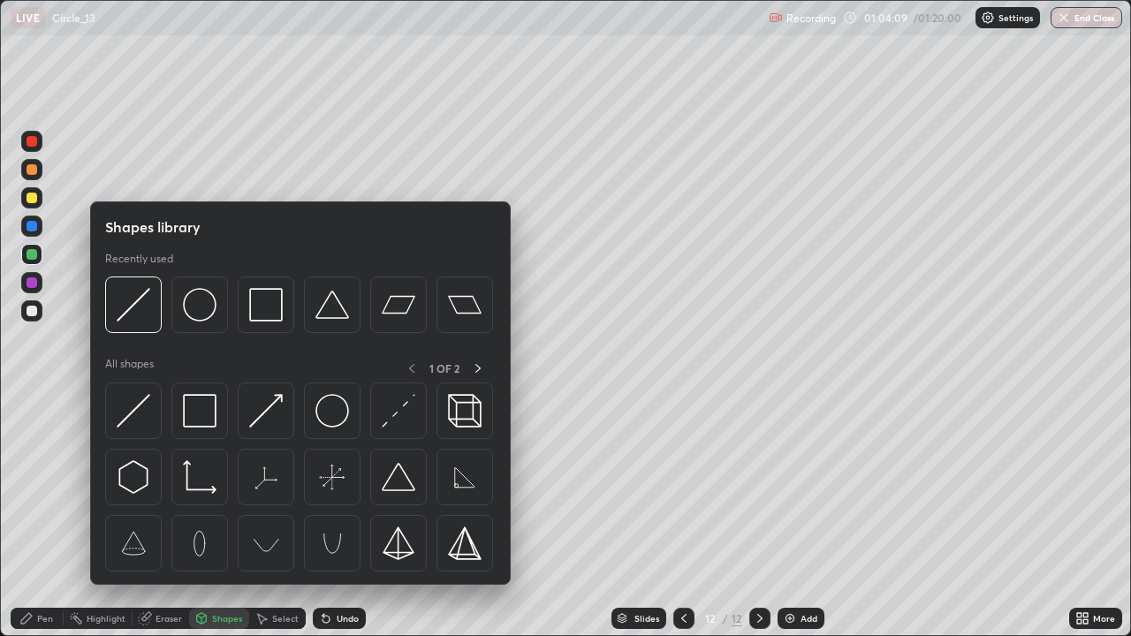
click at [29, 247] on div at bounding box center [31, 254] width 21 height 21
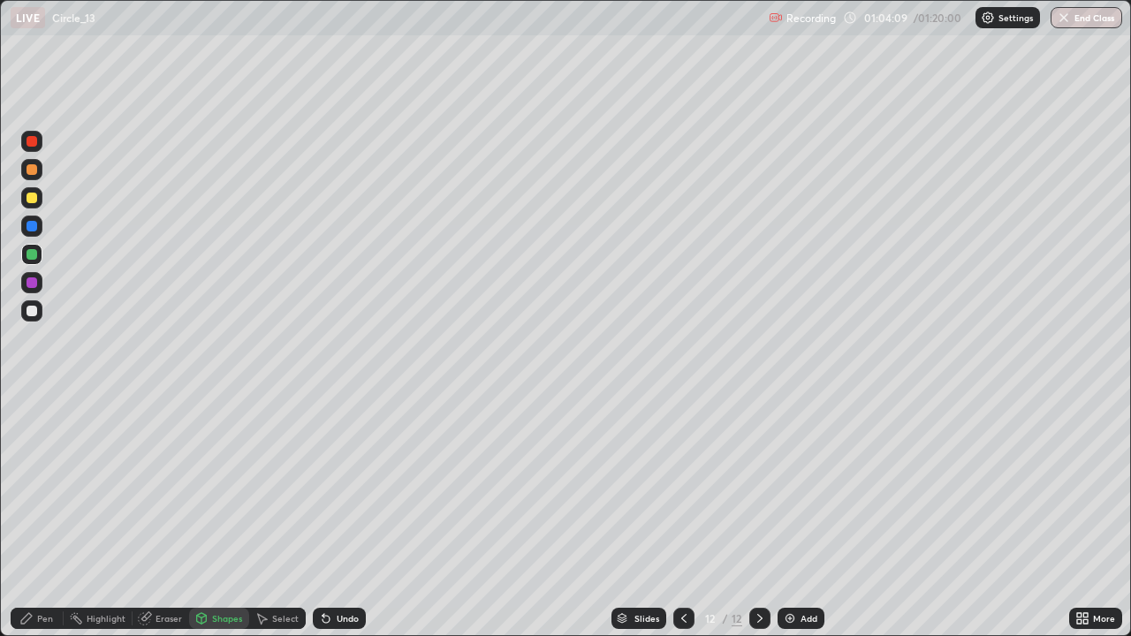
click at [28, 226] on div at bounding box center [32, 226] width 11 height 11
click at [32, 169] on div at bounding box center [32, 169] width 11 height 11
click at [45, 516] on div "Pen" at bounding box center [45, 618] width 16 height 9
click at [35, 172] on div at bounding box center [32, 169] width 11 height 11
click at [679, 516] on div at bounding box center [683, 618] width 21 height 21
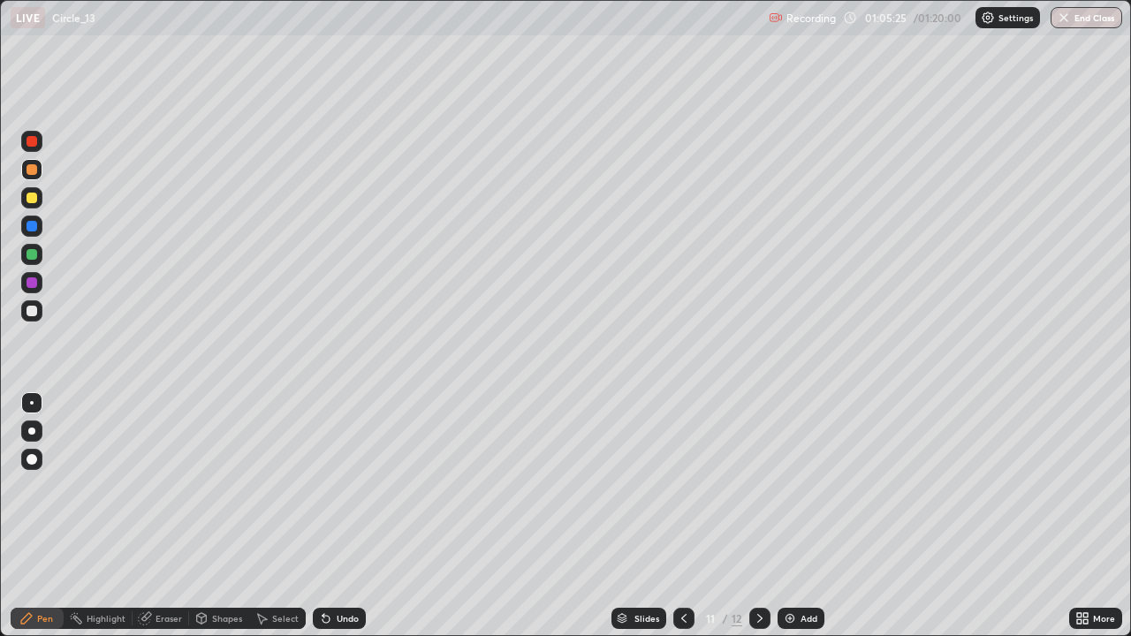
click at [682, 516] on icon at bounding box center [684, 618] width 14 height 14
click at [749, 516] on div at bounding box center [759, 618] width 21 height 35
click at [756, 516] on icon at bounding box center [760, 618] width 14 height 14
click at [28, 143] on div at bounding box center [32, 141] width 11 height 11
click at [341, 516] on div "Undo" at bounding box center [339, 618] width 53 height 21
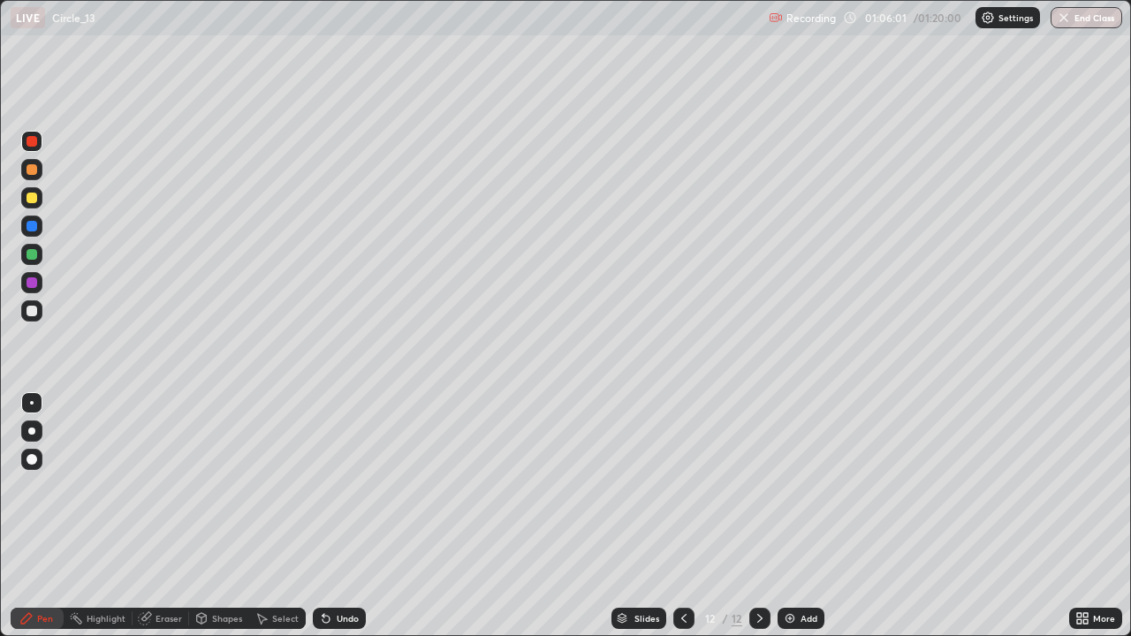
click at [339, 516] on div "Undo" at bounding box center [339, 618] width 53 height 21
click at [682, 516] on icon at bounding box center [684, 618] width 14 height 14
click at [767, 516] on div at bounding box center [759, 618] width 21 height 21
click at [682, 516] on icon at bounding box center [684, 618] width 14 height 14
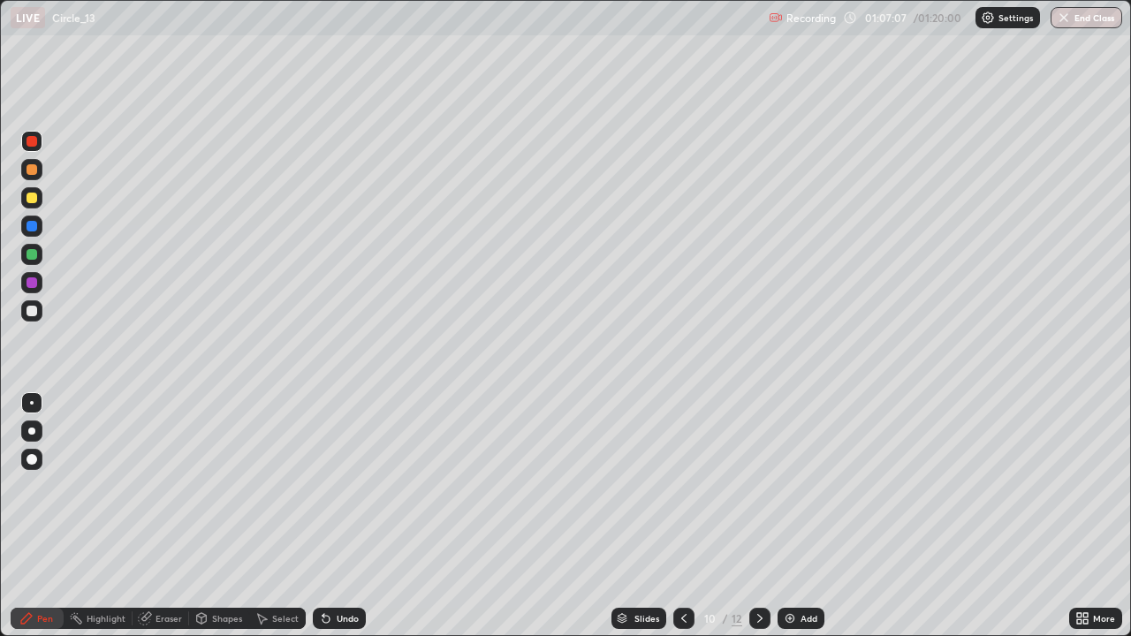
click at [757, 516] on icon at bounding box center [760, 618] width 14 height 14
click at [767, 516] on div at bounding box center [759, 618] width 21 height 21
click at [1087, 27] on button "End Class" at bounding box center [1087, 17] width 72 height 21
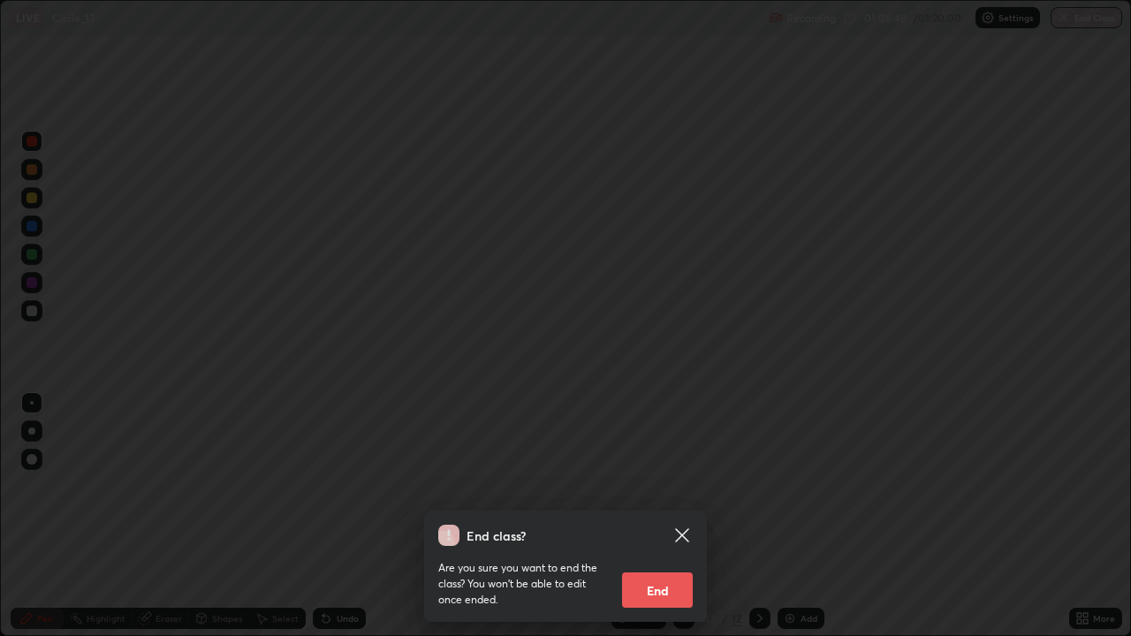
click at [660, 516] on button "End" at bounding box center [657, 590] width 71 height 35
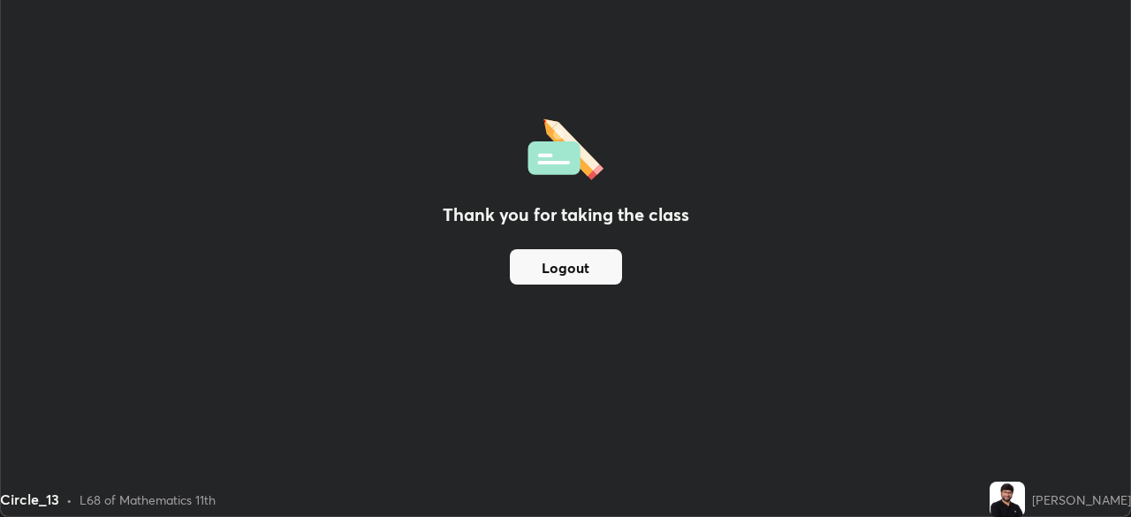
scroll to position [87841, 87228]
